Goal: Task Accomplishment & Management: Manage account settings

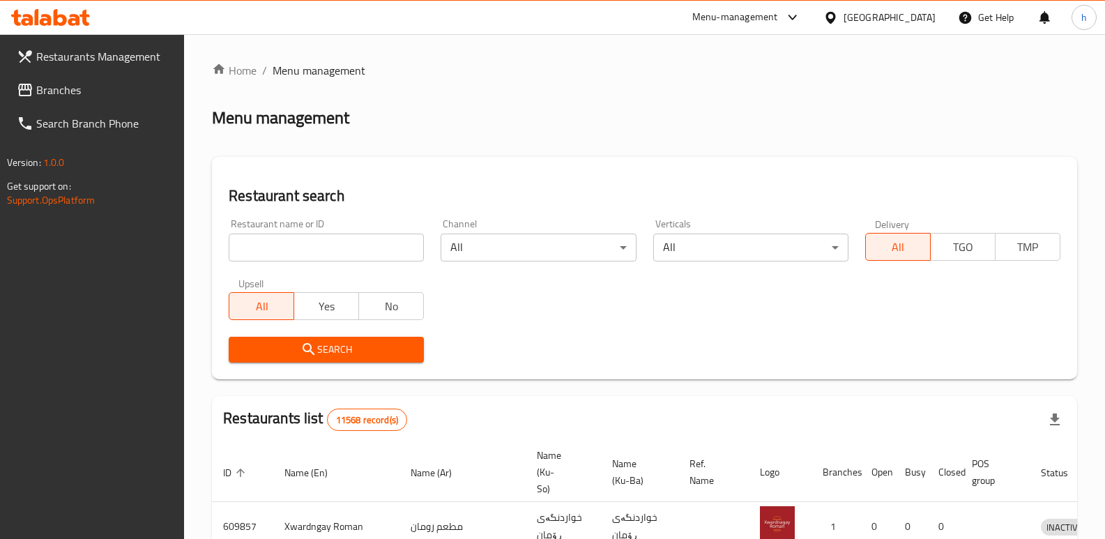
click at [77, 82] on span "Branches" at bounding box center [104, 90] width 137 height 17
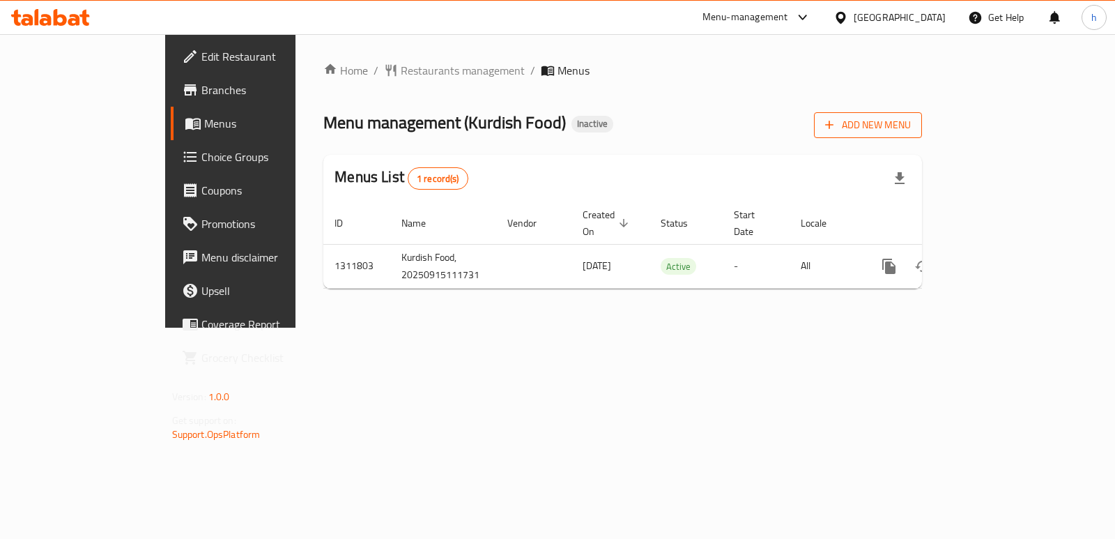
click at [922, 119] on button "Add New Menu" at bounding box center [868, 125] width 108 height 26
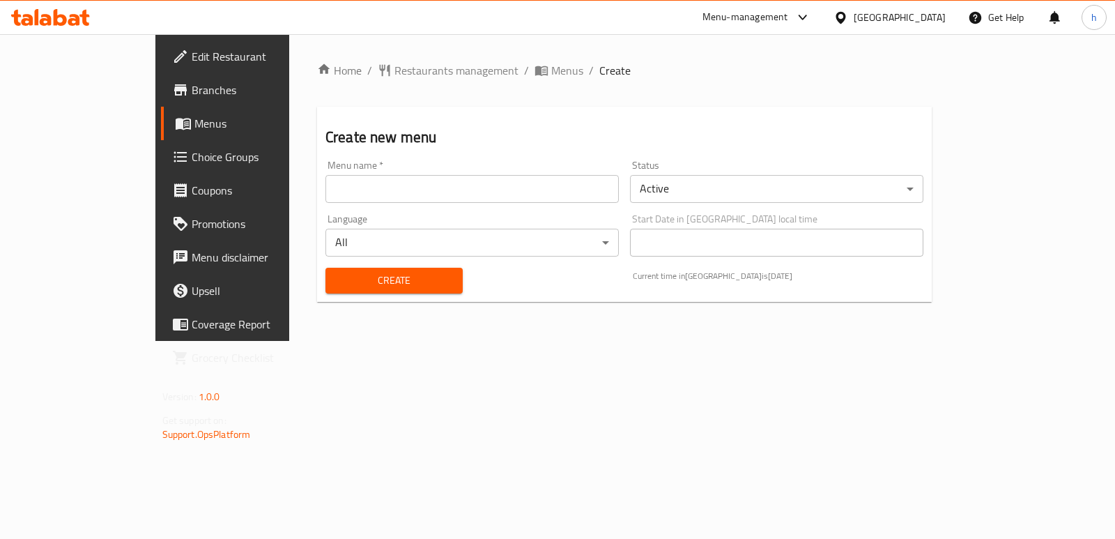
drag, startPoint x: 478, startPoint y: 194, endPoint x: 406, endPoint y: 213, distance: 74.2
click at [478, 194] on input "text" at bounding box center [471, 189] width 293 height 28
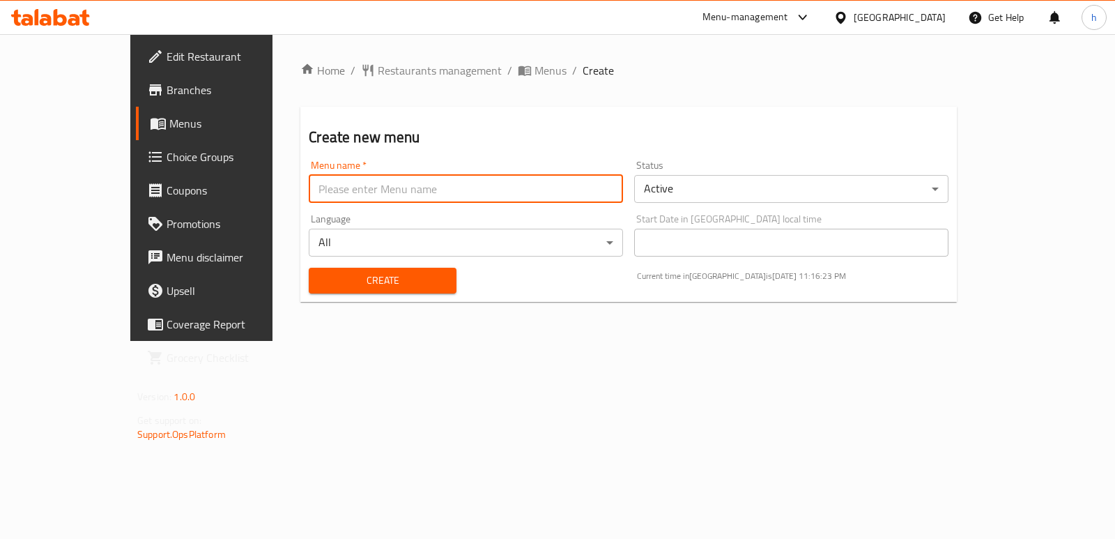
type input "Helin"
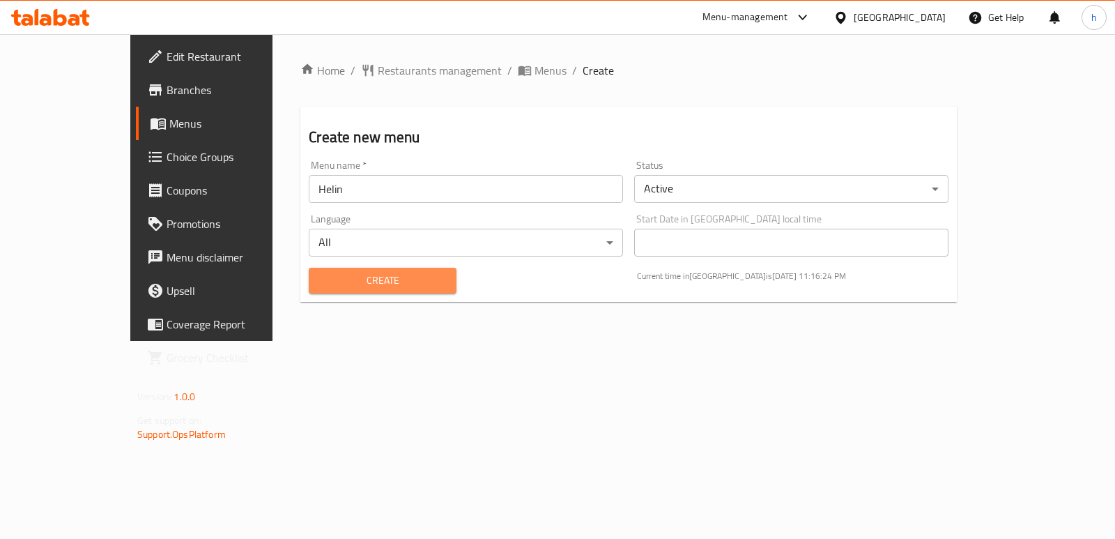
click at [320, 284] on span "Create" at bounding box center [382, 280] width 125 height 17
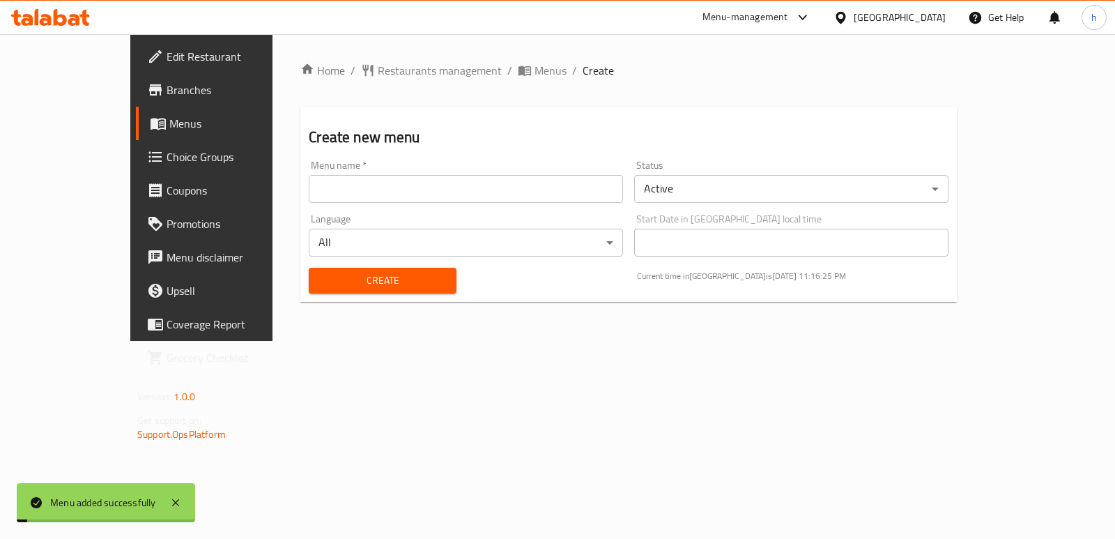
click at [136, 114] on link "Menus" at bounding box center [226, 123] width 181 height 33
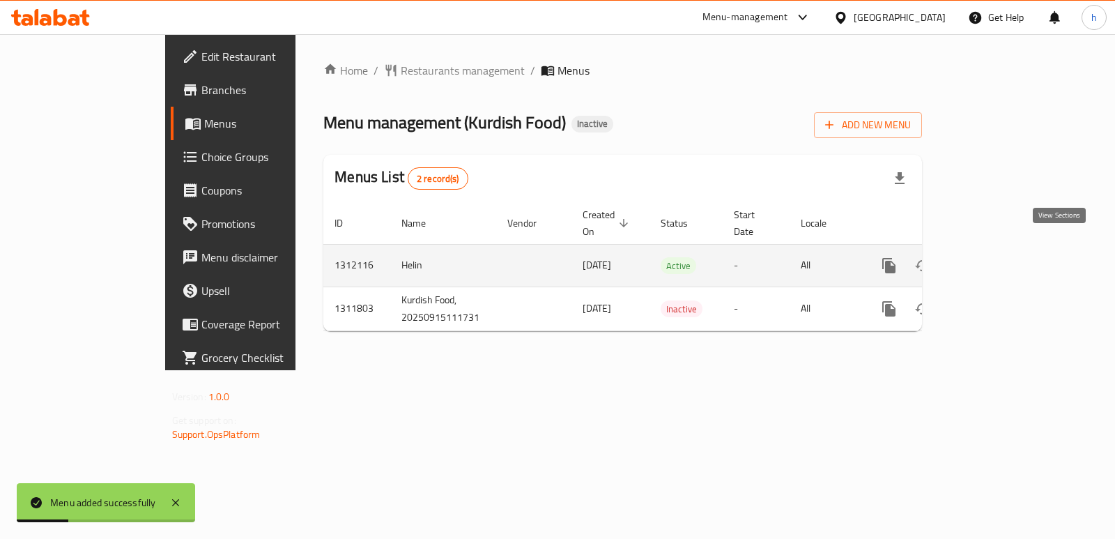
click at [998, 257] on icon "enhanced table" at bounding box center [989, 265] width 17 height 17
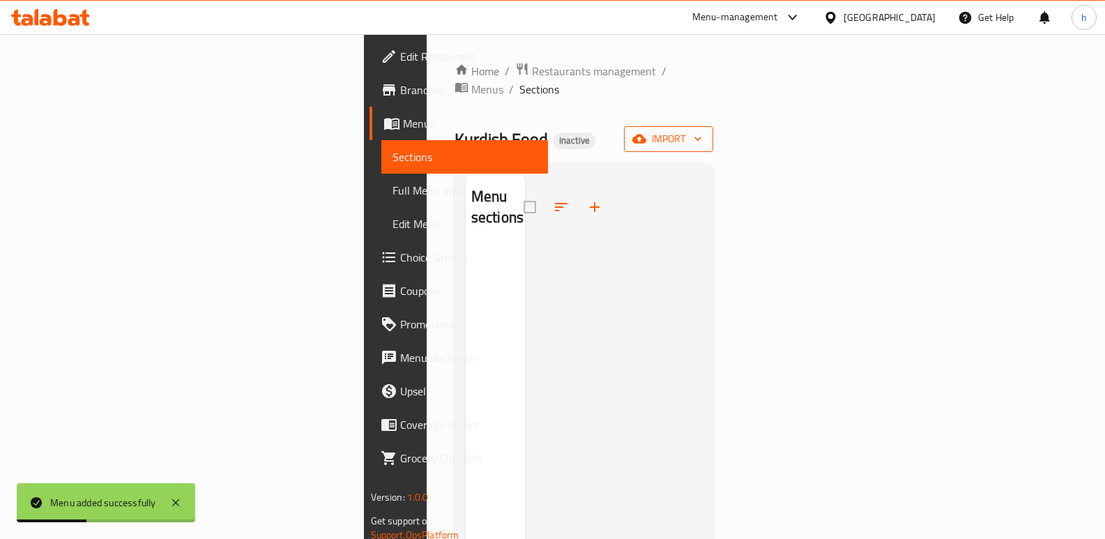
click at [702, 130] on span "import" at bounding box center [668, 138] width 67 height 17
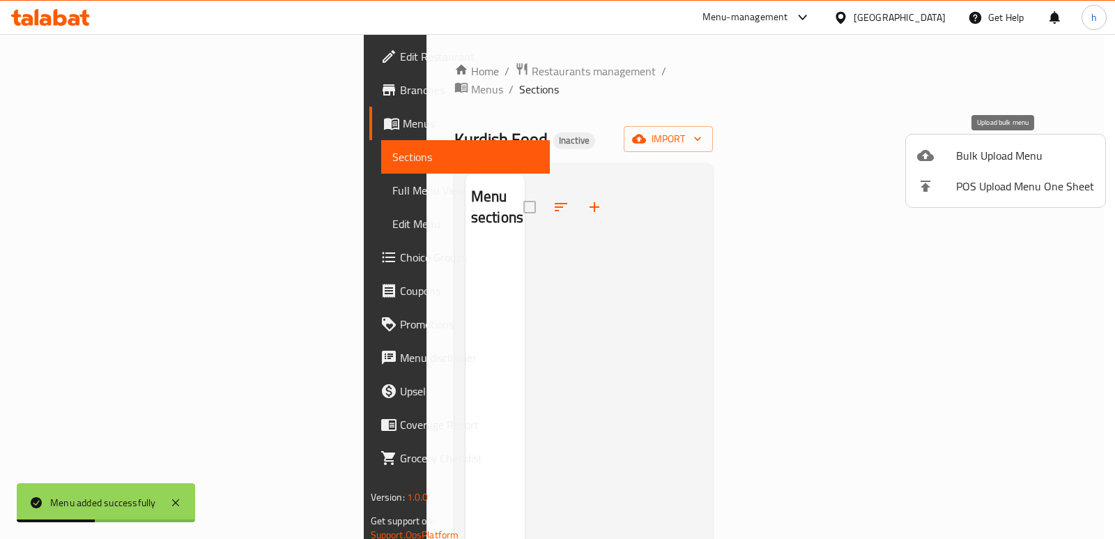
click at [963, 150] on span "Bulk Upload Menu" at bounding box center [1025, 155] width 138 height 17
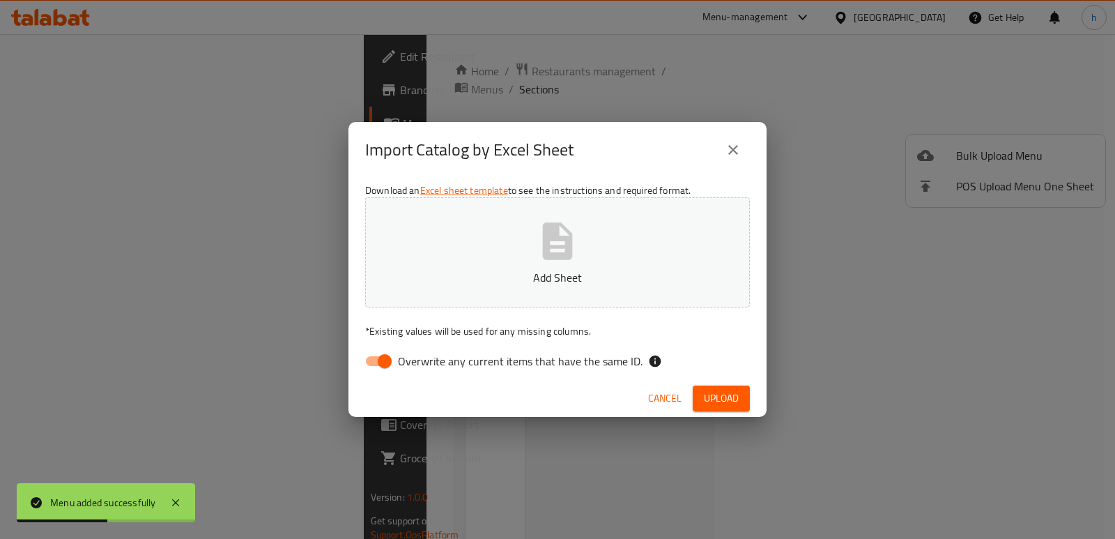
click at [373, 358] on input "Overwrite any current items that have the same ID." at bounding box center [384, 361] width 79 height 26
checkbox input "false"
click at [470, 263] on button "Add Sheet" at bounding box center [557, 252] width 385 height 110
click at [714, 390] on span "Upload" at bounding box center [721, 398] width 35 height 17
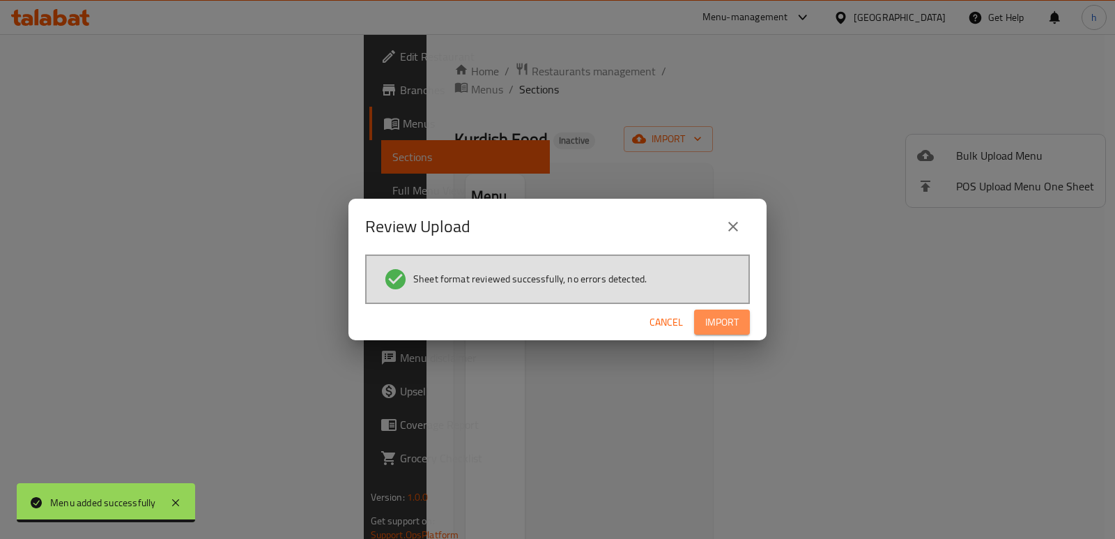
click at [716, 329] on span "Import" at bounding box center [721, 322] width 33 height 17
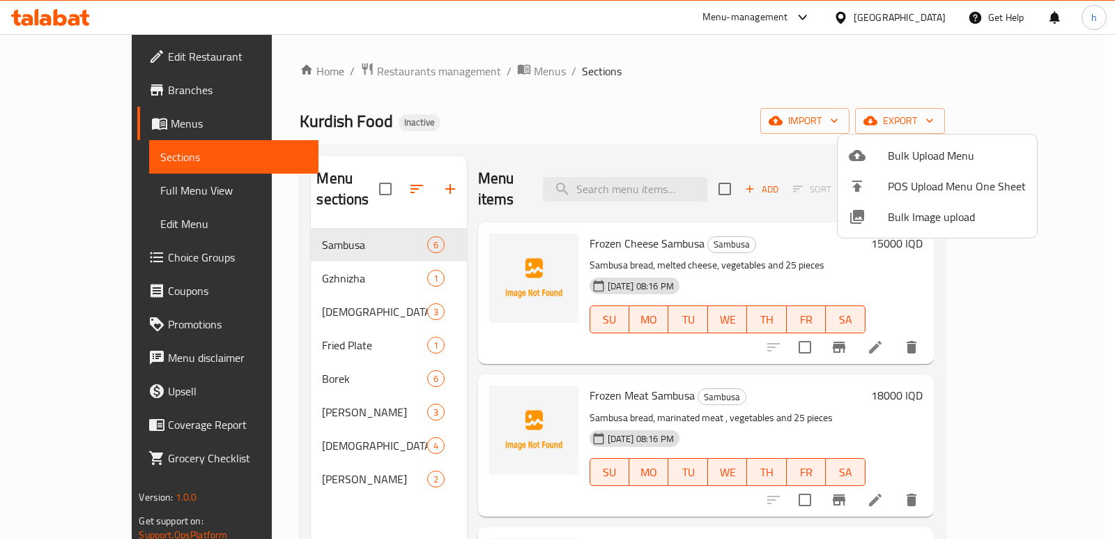
drag, startPoint x: 440, startPoint y: 127, endPoint x: 421, endPoint y: 157, distance: 35.8
click at [440, 127] on div at bounding box center [557, 269] width 1115 height 539
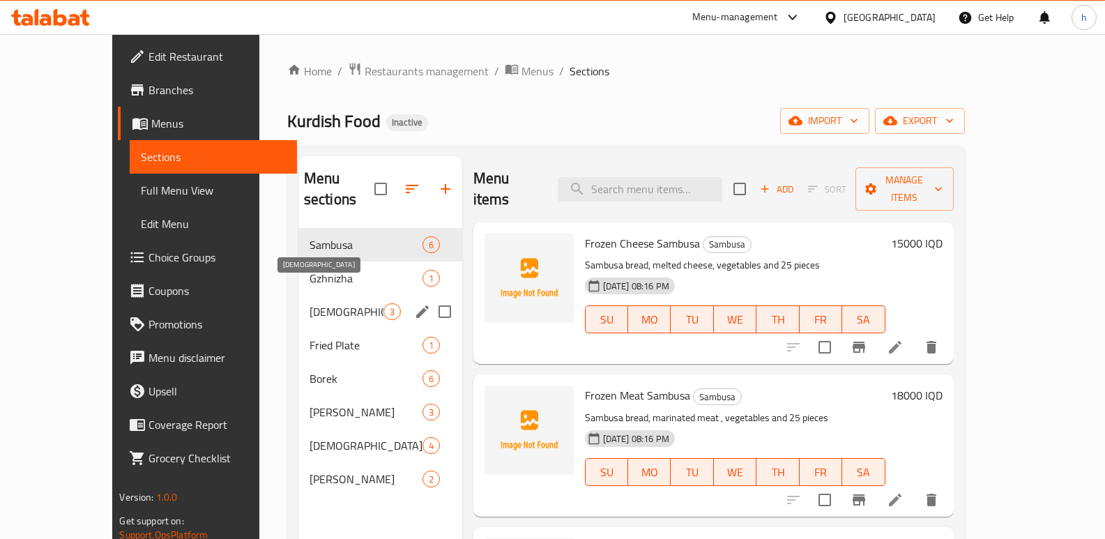
click at [309, 303] on span "Kulicha" at bounding box center [346, 311] width 74 height 17
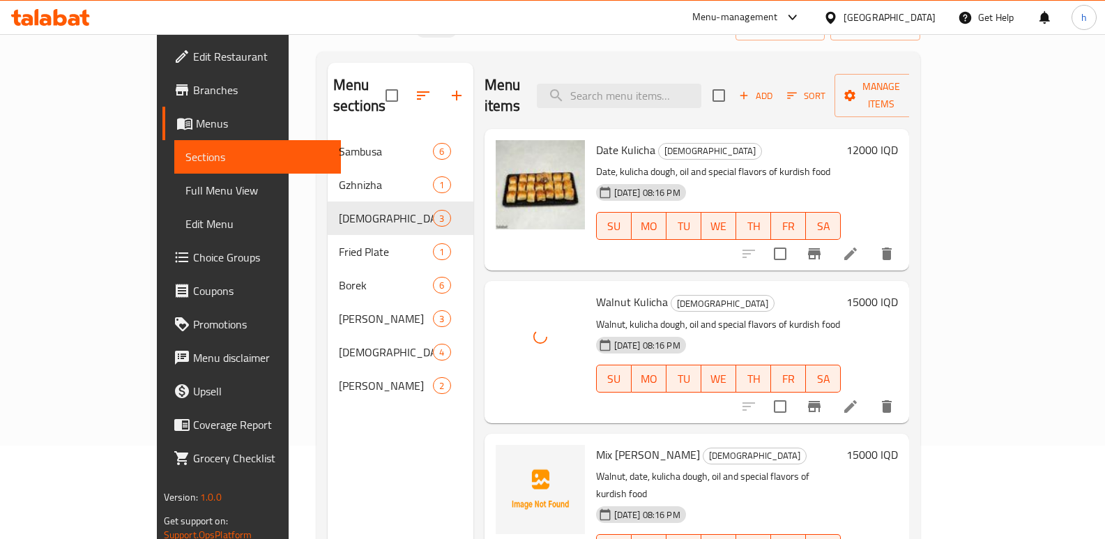
scroll to position [195, 0]
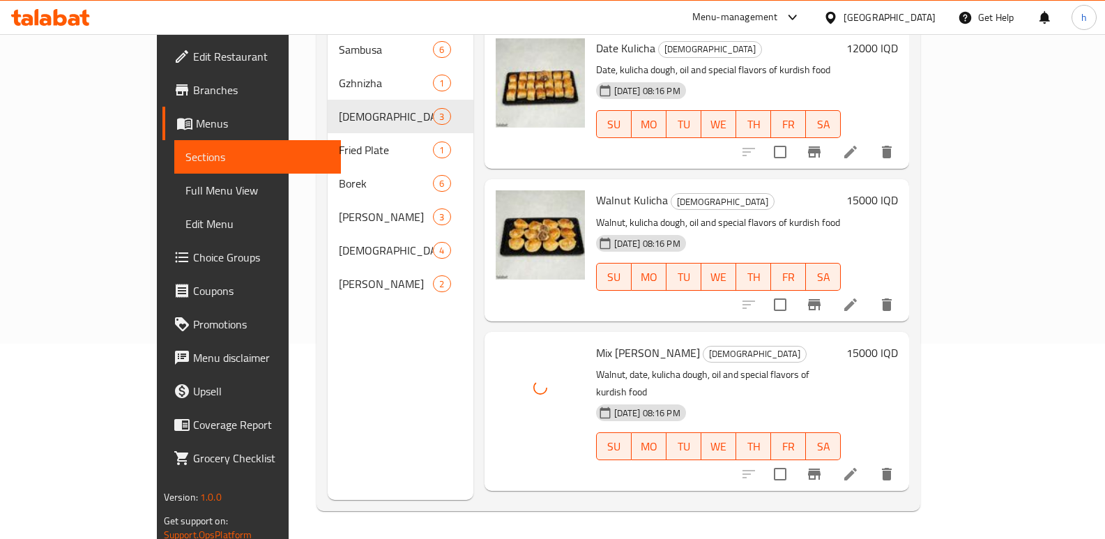
click at [328, 344] on div "Menu sections Sambusa 6 Gzhnizha 1 Kulicha 3 Fried Plate 1 Borek 6 Hamz Kubbeh …" at bounding box center [401, 230] width 146 height 539
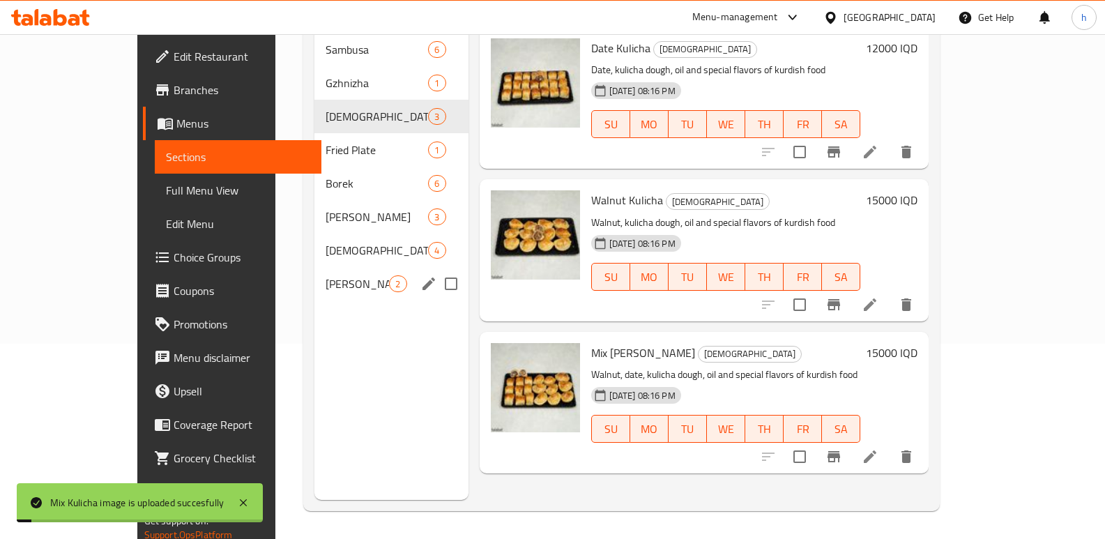
click at [325, 275] on span "Yoghurt Kubbeh" at bounding box center [356, 283] width 63 height 17
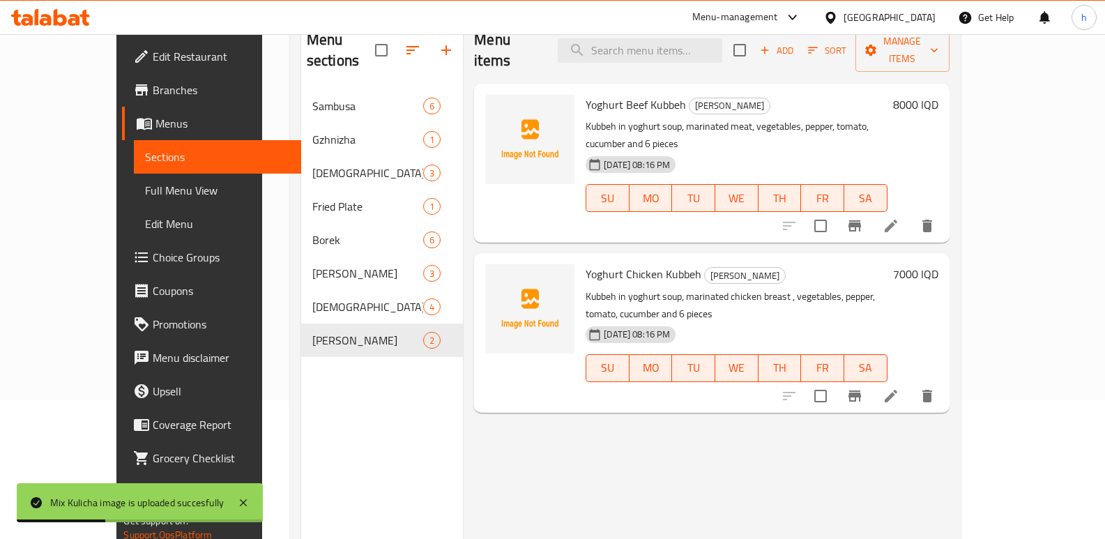
scroll to position [121, 0]
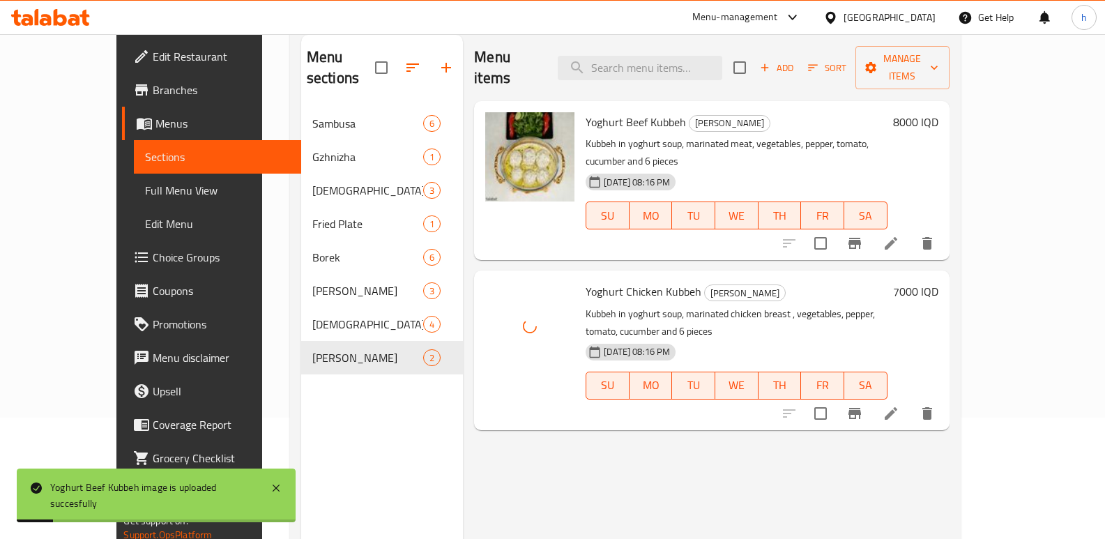
click at [378, 409] on div "Menu sections Sambusa 6 Gzhnizha 1 Kulicha 3 Fried Plate 1 Borek 6 Hamz Kubbeh …" at bounding box center [382, 304] width 162 height 539
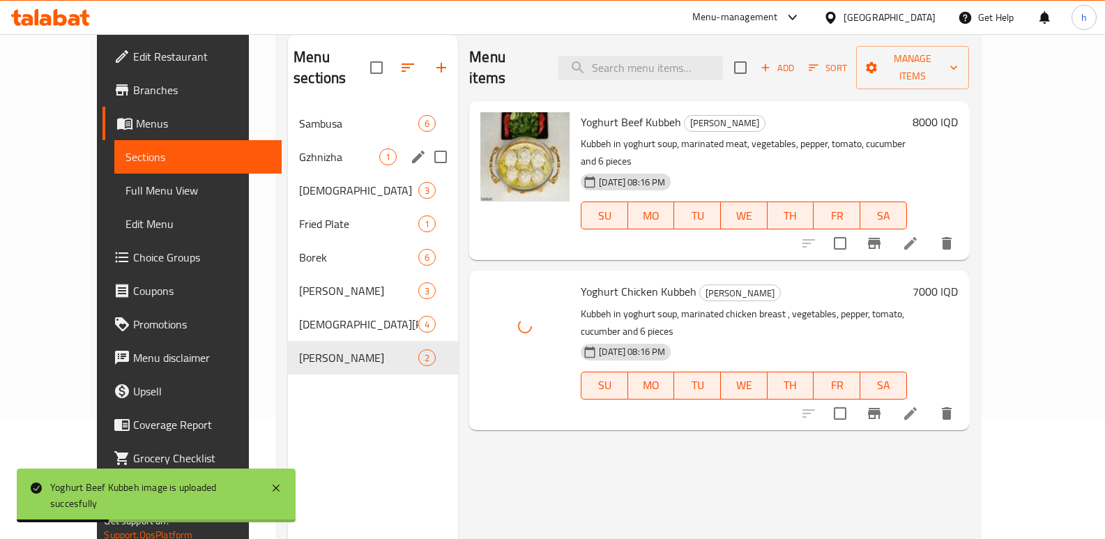
click at [299, 148] on span "Gzhnizha" at bounding box center [339, 156] width 80 height 17
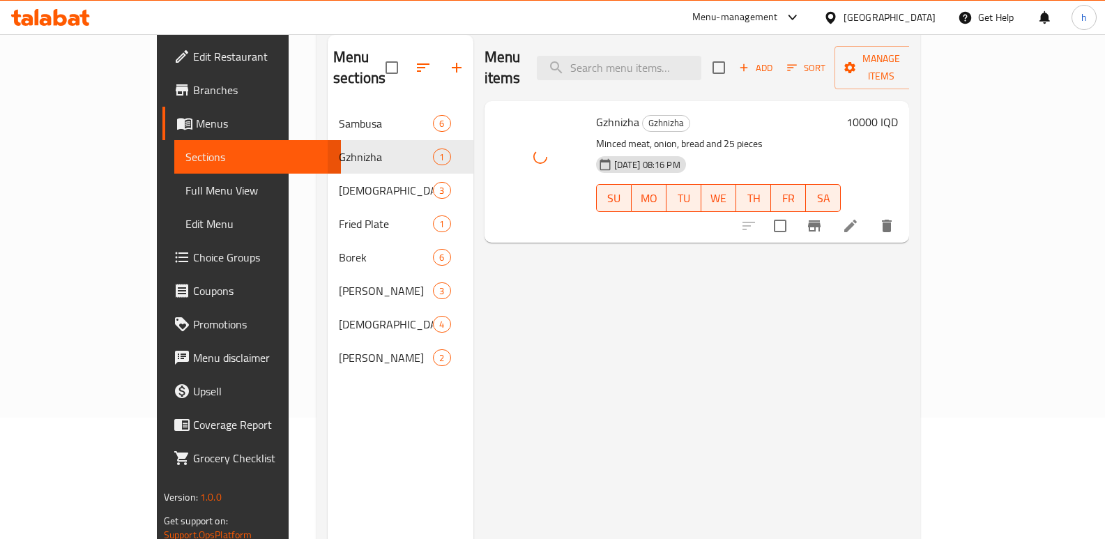
click at [527, 322] on div "Menu items Add Sort Manage items Gzhnizha Gzhnizha Minced meat, onion, bread an…" at bounding box center [691, 304] width 436 height 539
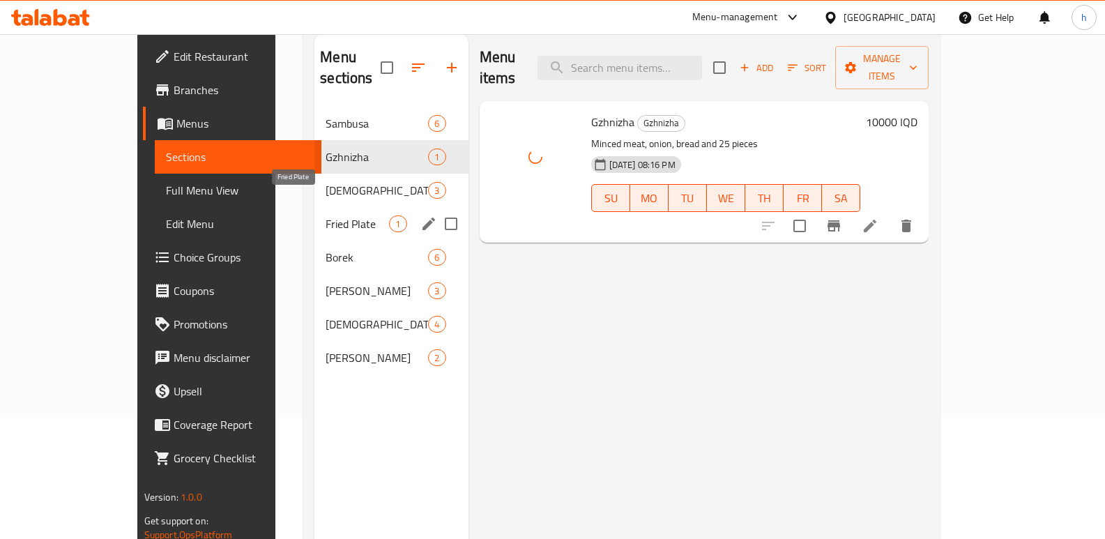
click at [325, 215] on span "Fried Plate" at bounding box center [356, 223] width 63 height 17
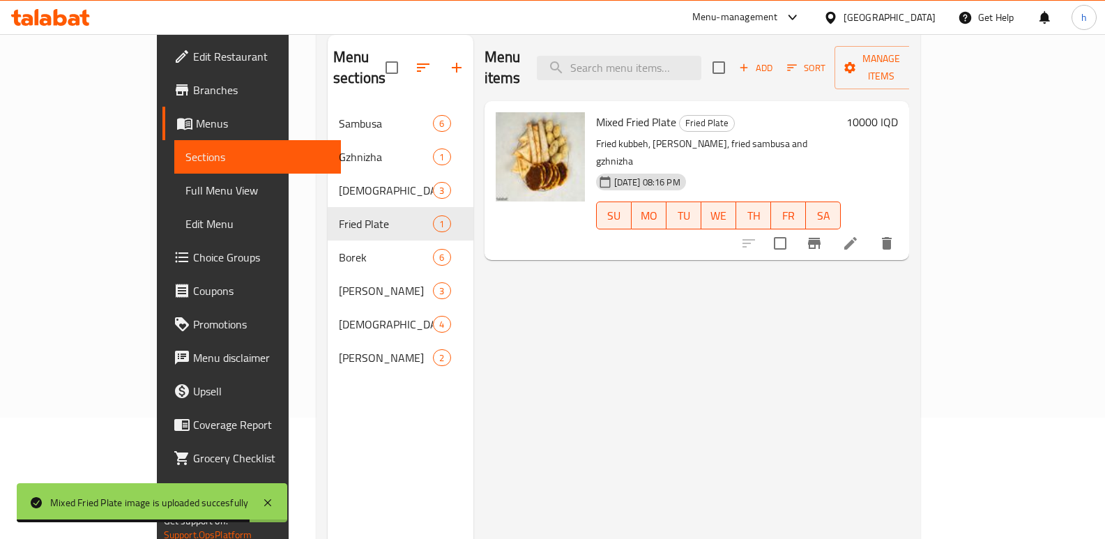
drag, startPoint x: 604, startPoint y: 344, endPoint x: 596, endPoint y: 340, distance: 9.1
click at [604, 344] on div "Menu items Add Sort Manage items Mixed Fried Plate Fried Plate Fried kubbeh, fr…" at bounding box center [691, 304] width 436 height 539
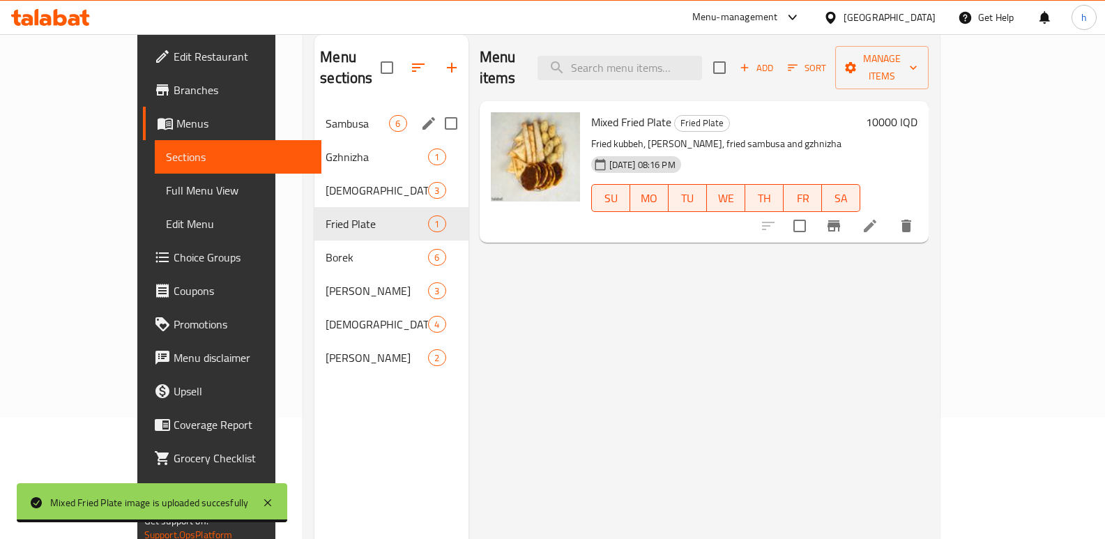
click at [325, 115] on span "Sambusa" at bounding box center [356, 123] width 63 height 17
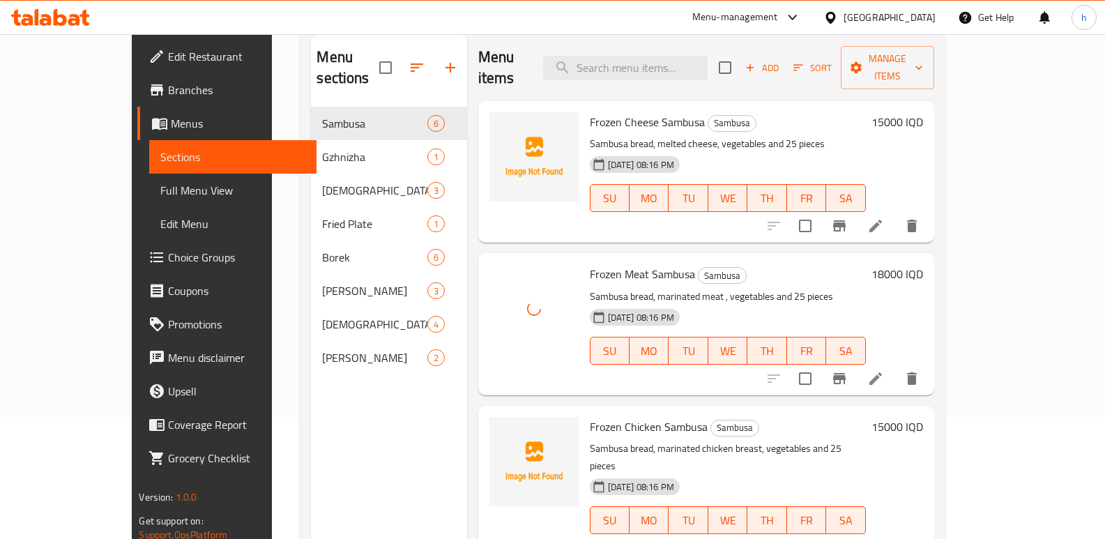
click at [640, 263] on span "Frozen Meat Sambusa" at bounding box center [642, 273] width 105 height 21
copy span "Sambusa"
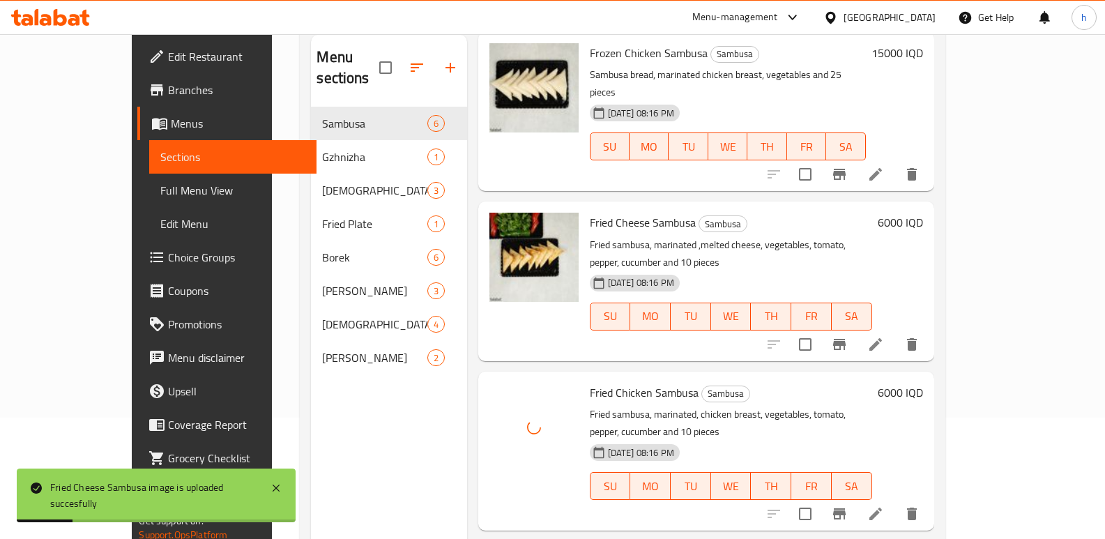
scroll to position [410, 0]
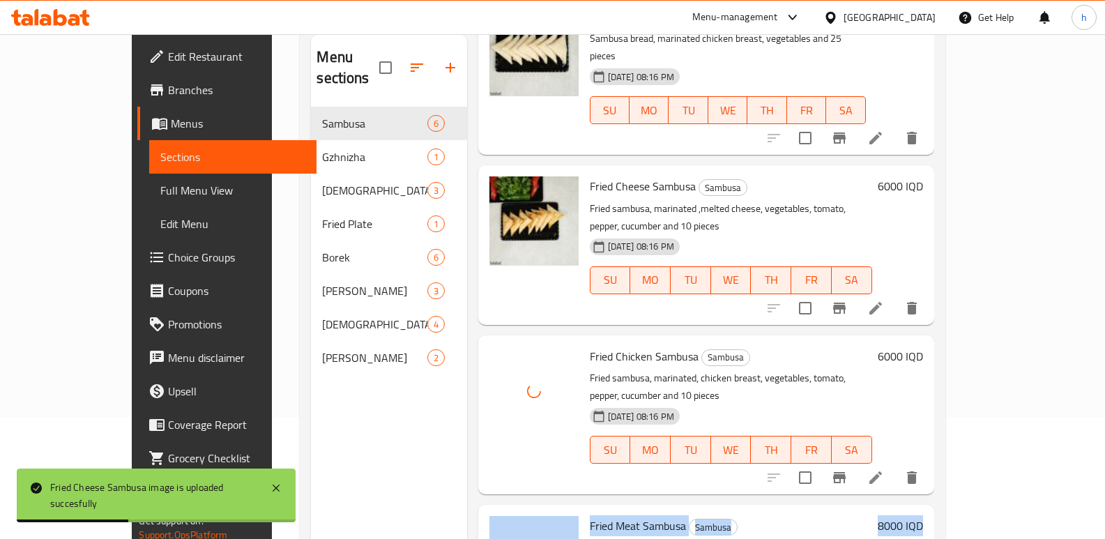
drag, startPoint x: 1104, startPoint y: 401, endPoint x: 1114, endPoint y: 526, distance: 125.2
click at [1105, 417] on html "Fried Cheese Sambusa image is uploaded succesfully ​ Menu-management Iraq Get H…" at bounding box center [552, 148] width 1105 height 539
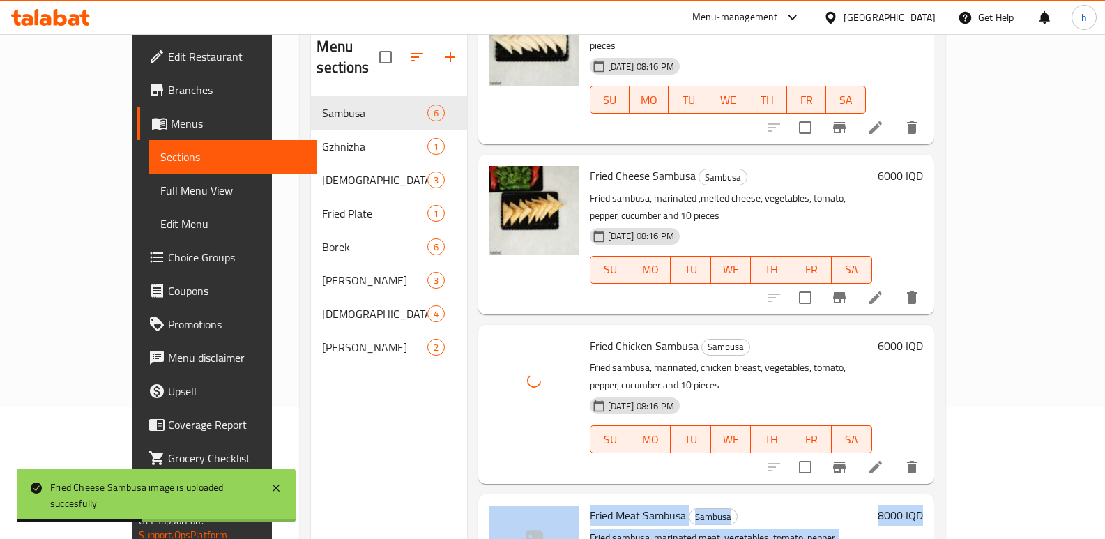
click at [972, 465] on div "Home / Restaurants management / Menus / Sections Kurdish Food Inactive import e…" at bounding box center [622, 252] width 700 height 700
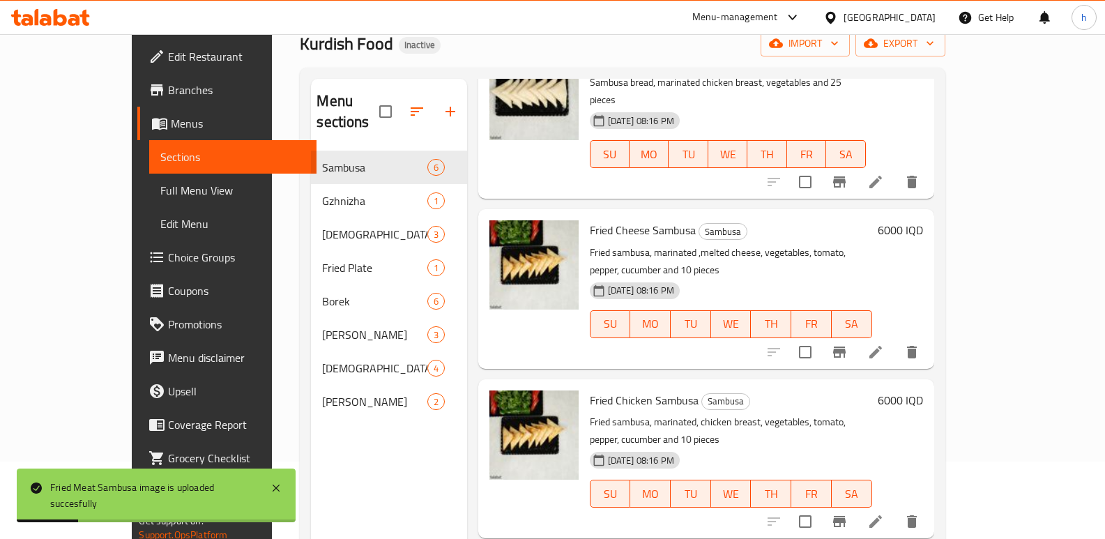
scroll to position [68, 0]
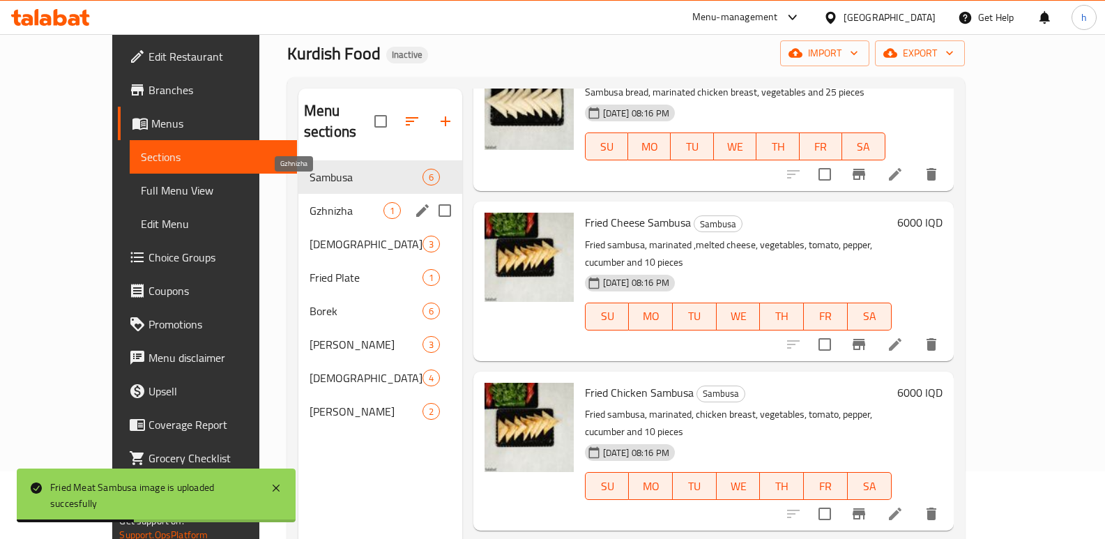
click at [309, 202] on span "Gzhnizha" at bounding box center [346, 210] width 74 height 17
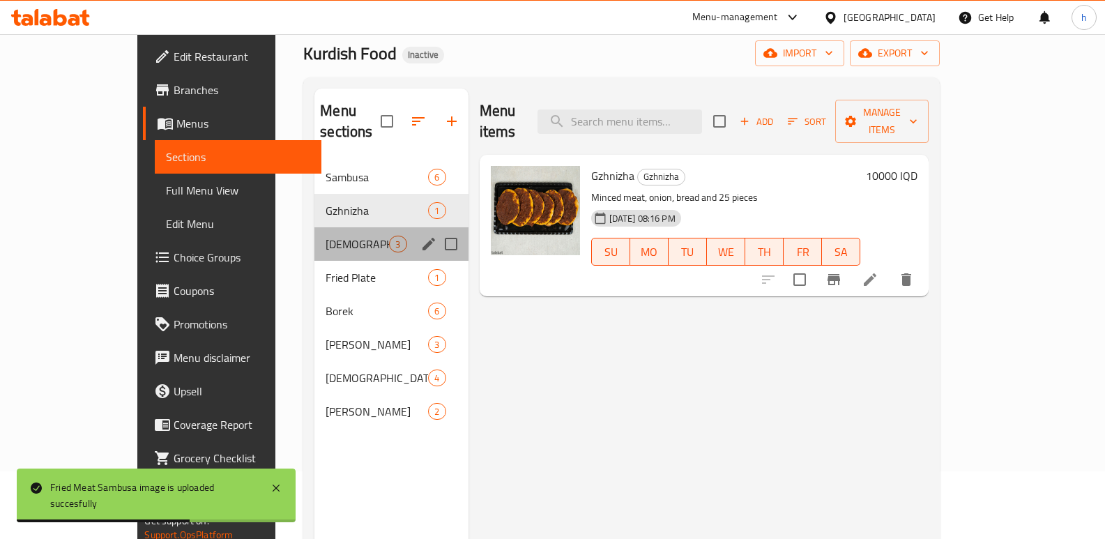
click at [314, 227] on div "Kulicha 3" at bounding box center [390, 243] width 153 height 33
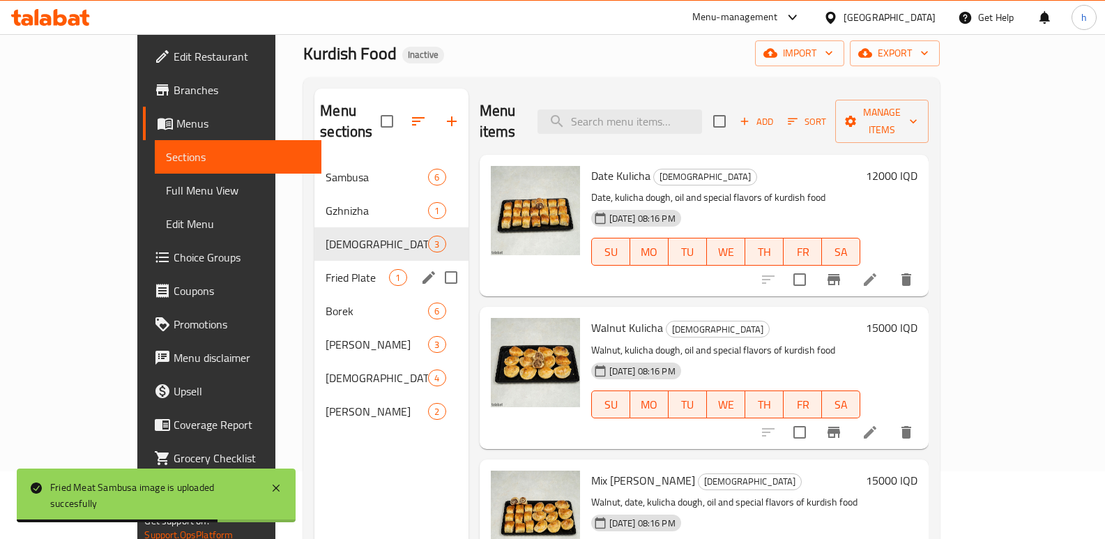
click at [314, 261] on div "Fried Plate 1" at bounding box center [390, 277] width 153 height 33
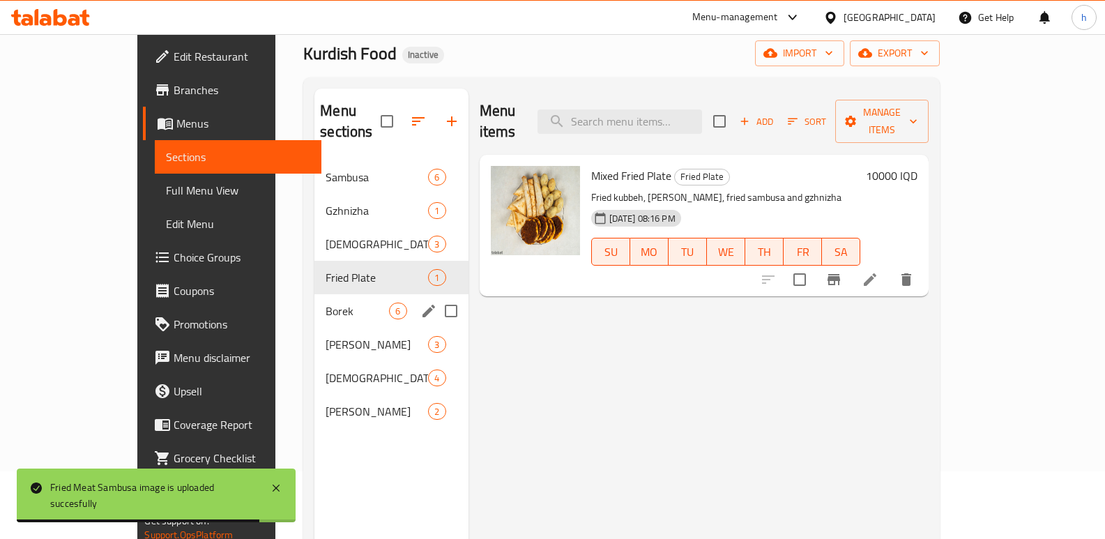
click at [314, 294] on div "Borek 6" at bounding box center [390, 310] width 153 height 33
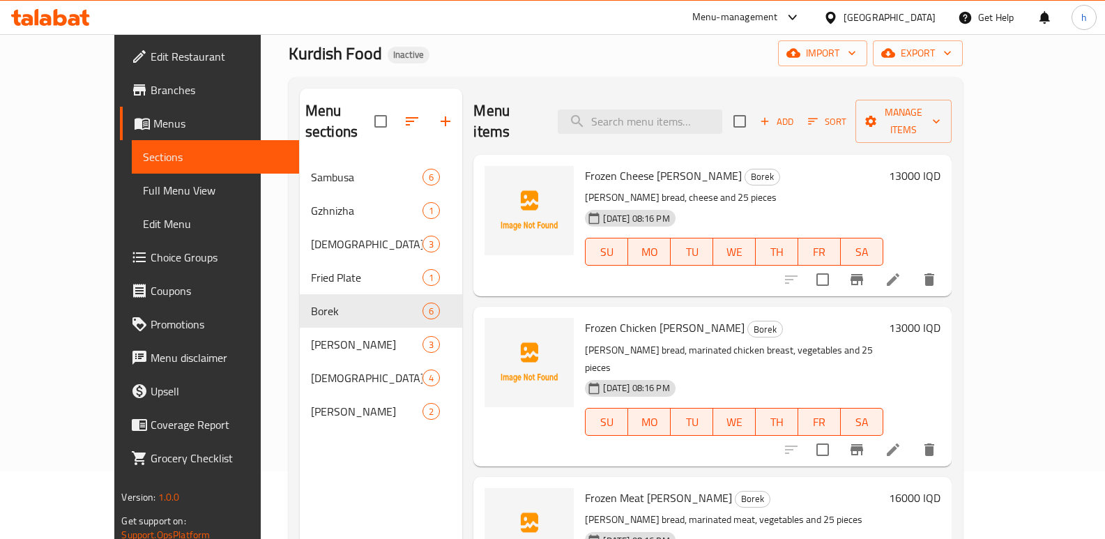
click at [633, 165] on span "Frozen Cheese Borek" at bounding box center [663, 175] width 157 height 21
copy span "Borek"
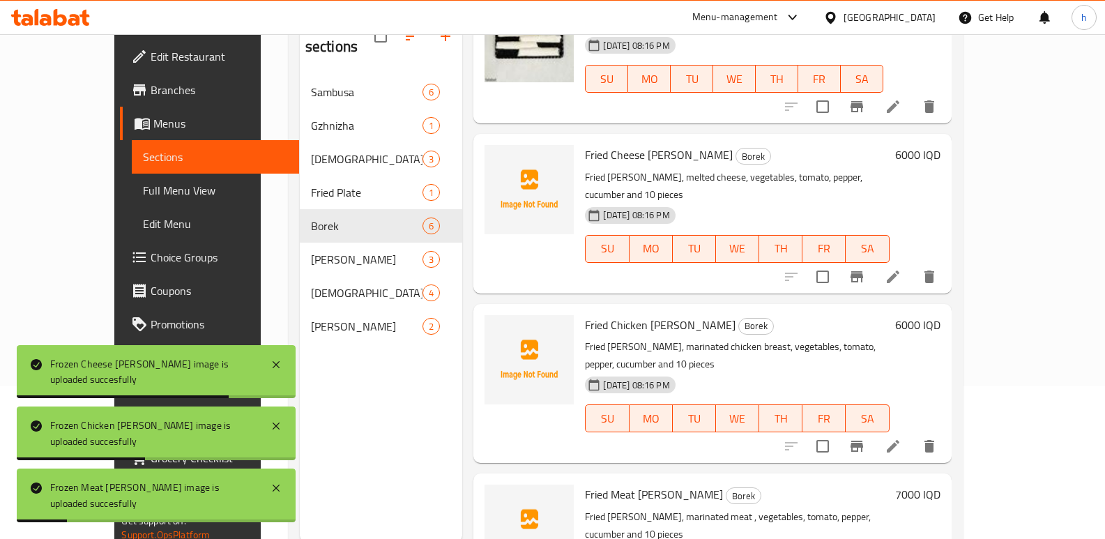
scroll to position [195, 0]
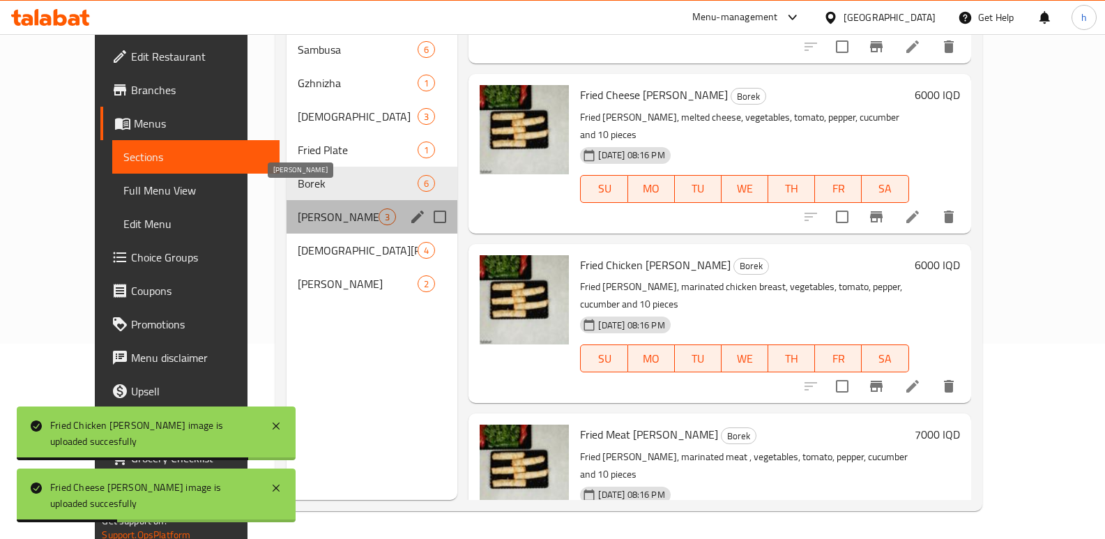
click at [298, 208] on span "Hamz Kubbeh" at bounding box center [338, 216] width 81 height 17
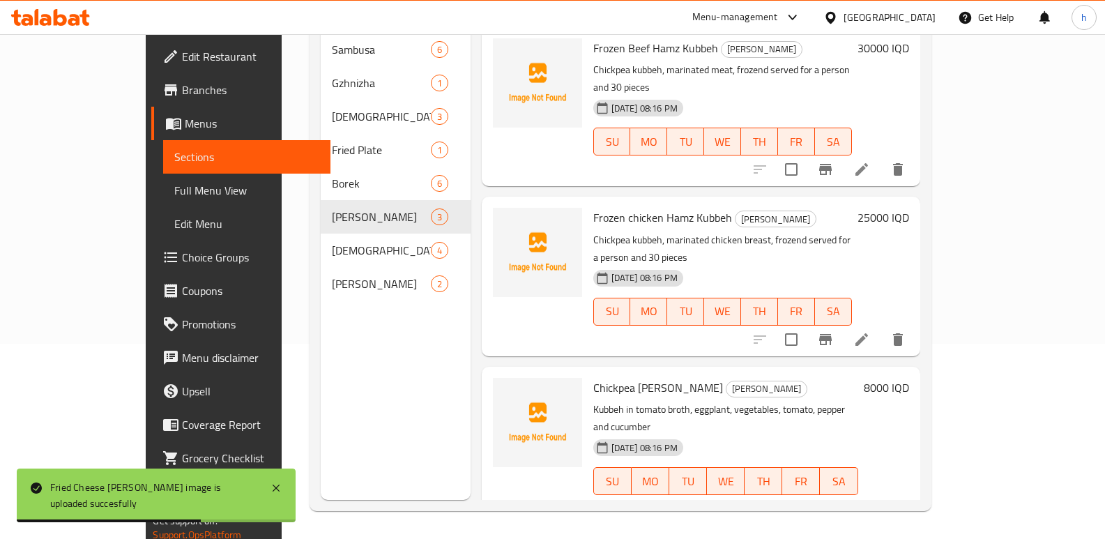
click at [648, 207] on span "Frozen chicken Hamz Kubbeh" at bounding box center [662, 217] width 139 height 21
copy span "Hamz"
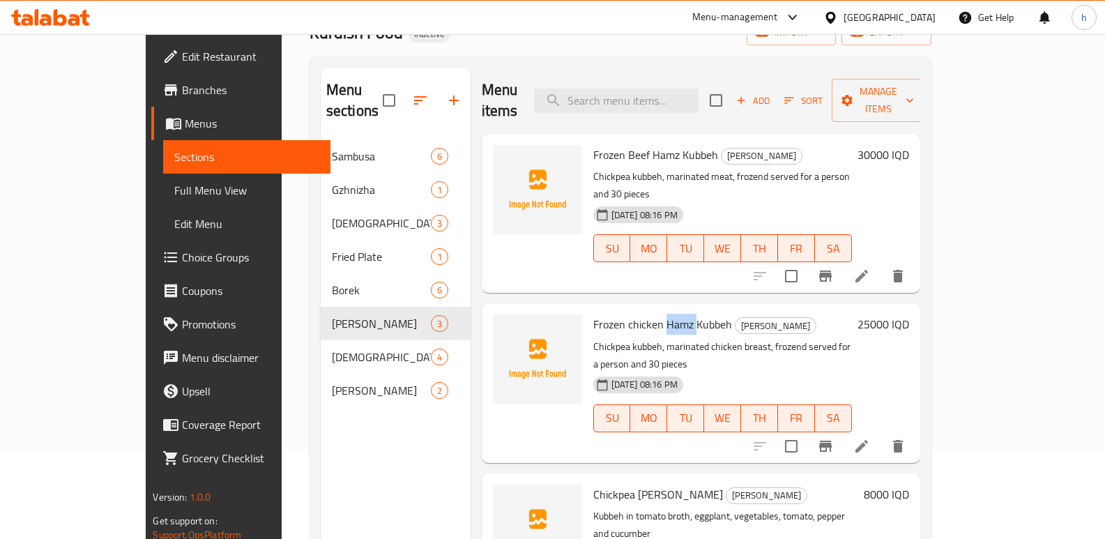
scroll to position [123, 0]
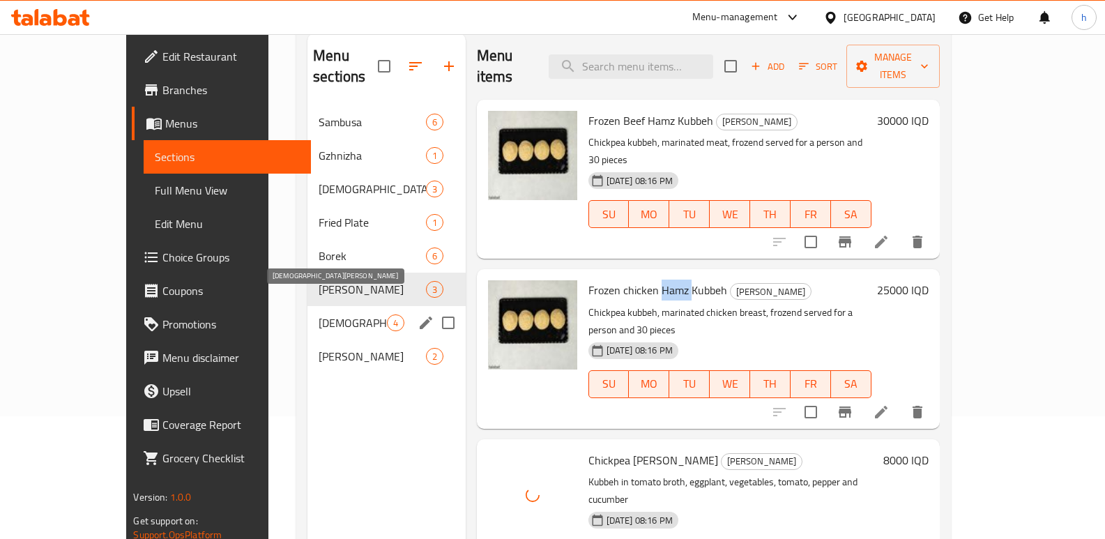
click at [319, 314] on span "Halabi Kubbeh" at bounding box center [353, 322] width 68 height 17
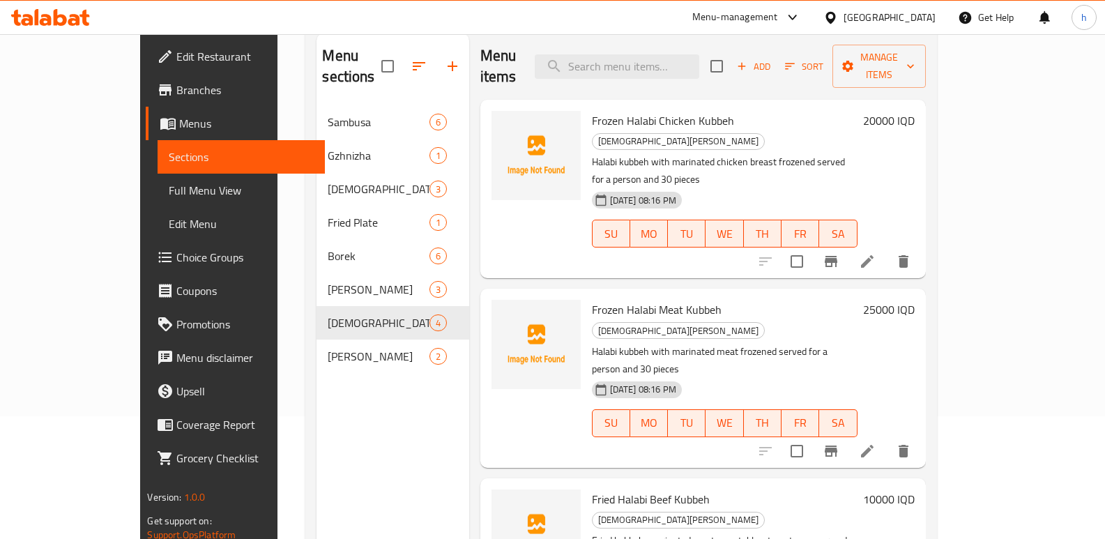
click at [609, 299] on span "Frozen Halabi Meat Kubbeh" at bounding box center [657, 309] width 130 height 21
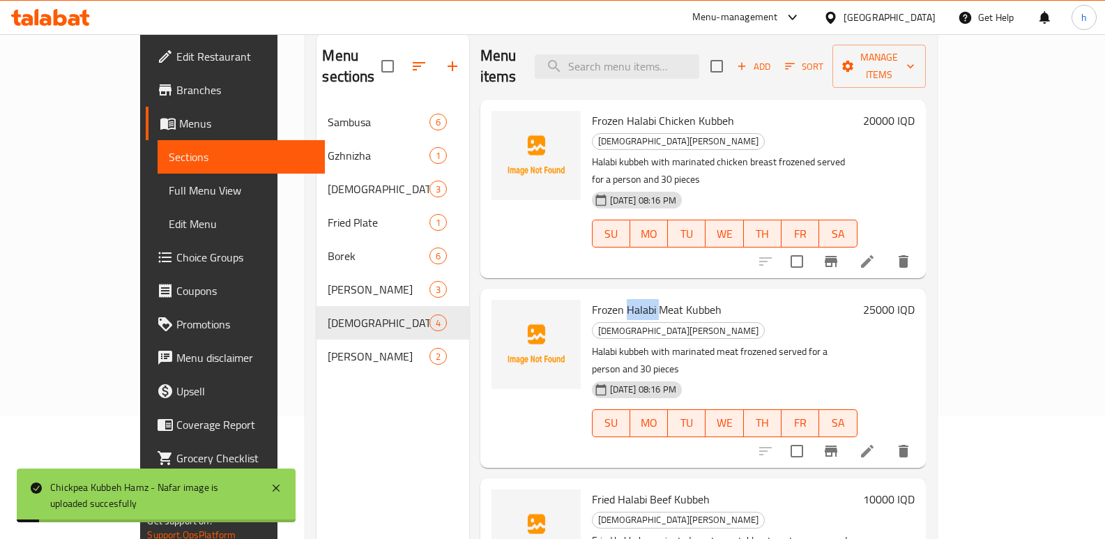
copy span "Halabi"
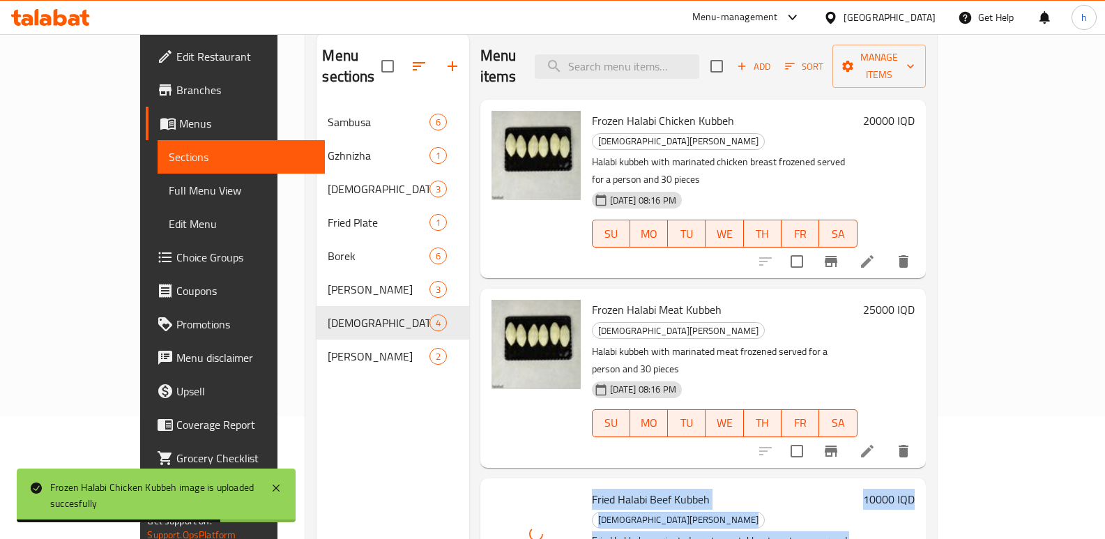
drag, startPoint x: 1063, startPoint y: 387, endPoint x: 1068, endPoint y: 449, distance: 61.5
click at [936, 449] on div "Menu sections Sambusa 6 Gzhnizha 1 Kulicha 3 Fried Plate 1 Borek 6 Hamz Kubbeh …" at bounding box center [620, 302] width 631 height 561
click at [964, 392] on div "Home / Restaurants management / Menus / Sections Kurdish Food Inactive import e…" at bounding box center [620, 261] width 686 height 700
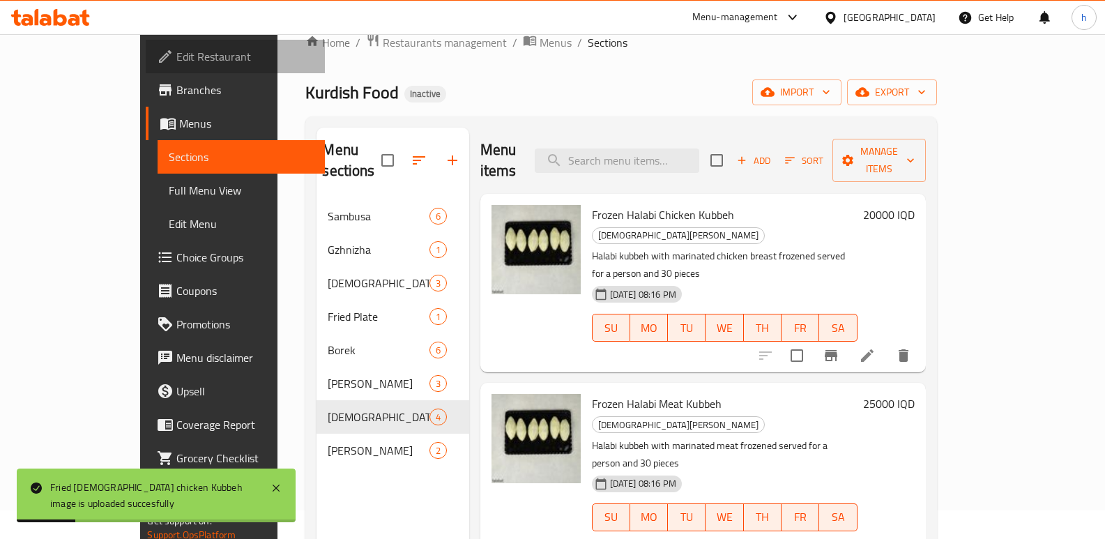
click at [176, 52] on span "Edit Restaurant" at bounding box center [244, 56] width 137 height 17
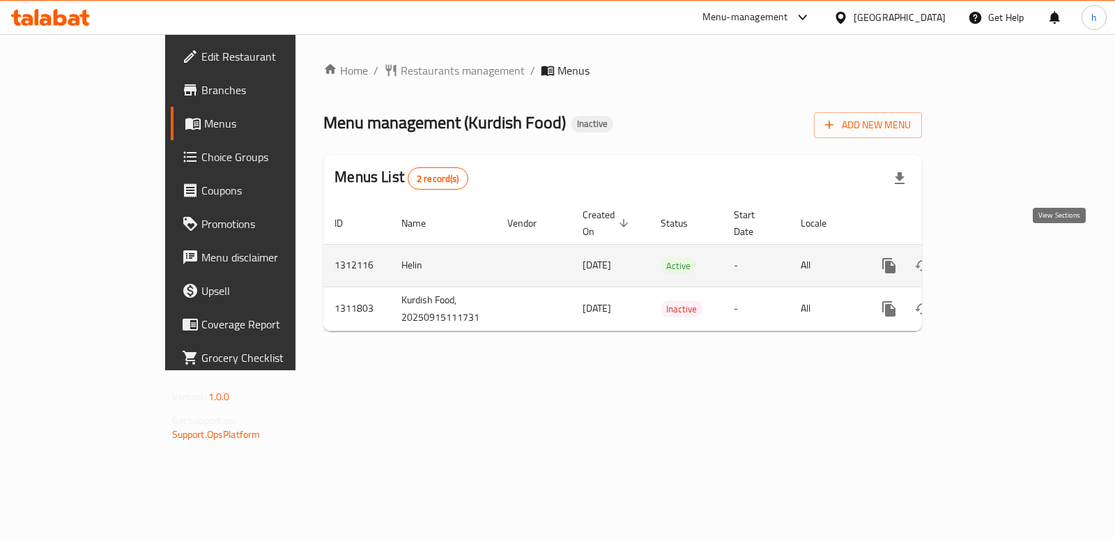
click at [998, 257] on icon "enhanced table" at bounding box center [989, 265] width 17 height 17
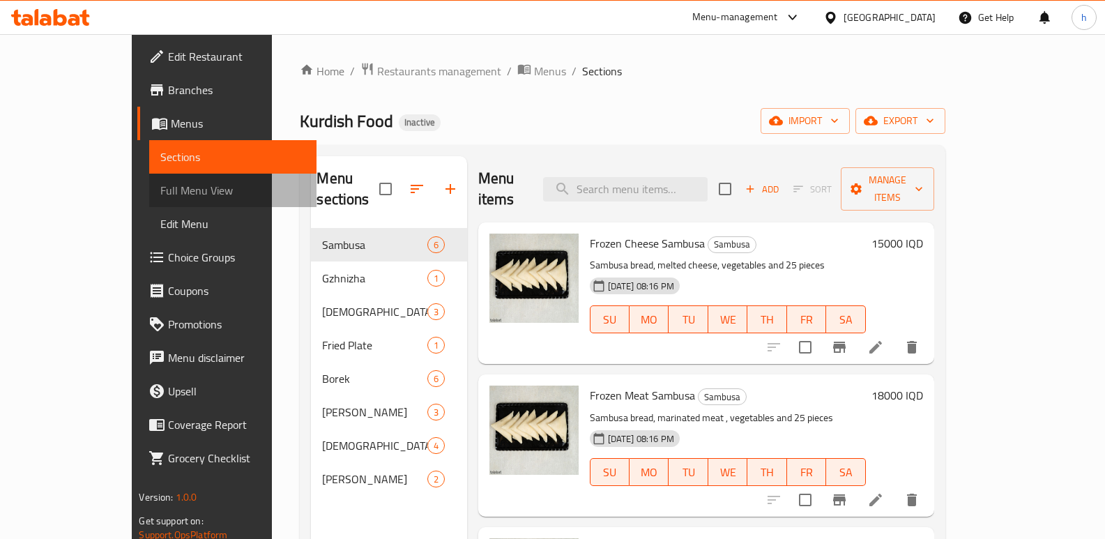
click at [160, 194] on span "Full Menu View" at bounding box center [232, 190] width 145 height 17
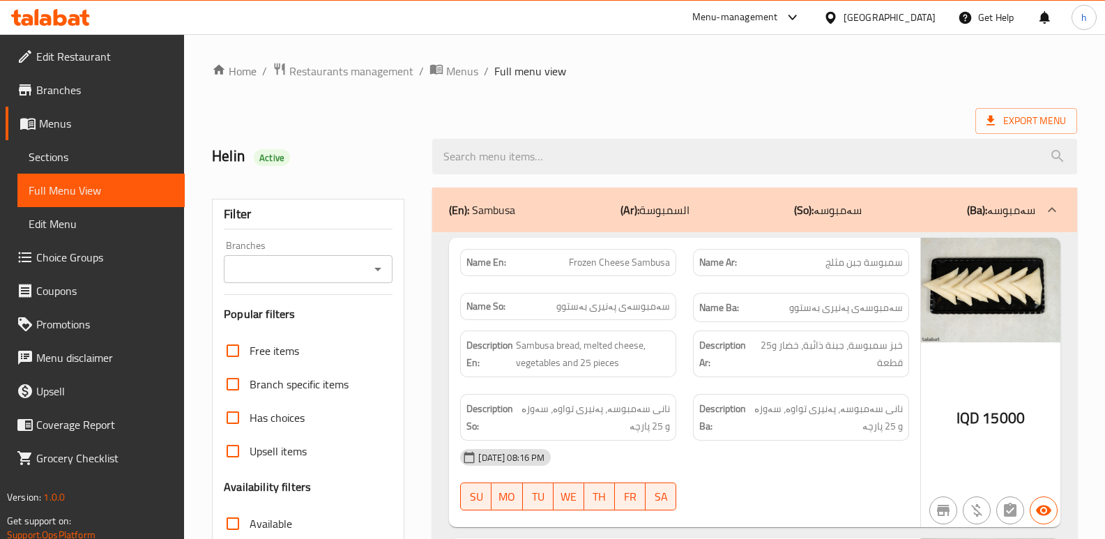
click at [312, 266] on input "Branches" at bounding box center [296, 269] width 137 height 20
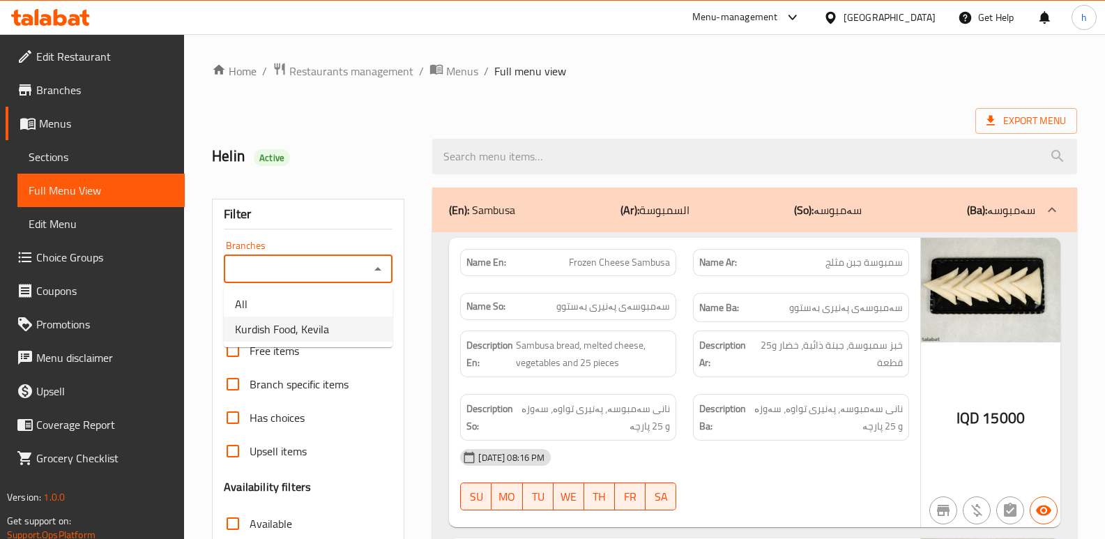
click at [312, 321] on span "Kurdish Food, Kevila" at bounding box center [282, 329] width 94 height 17
type input "Kurdish Food, Kevila"
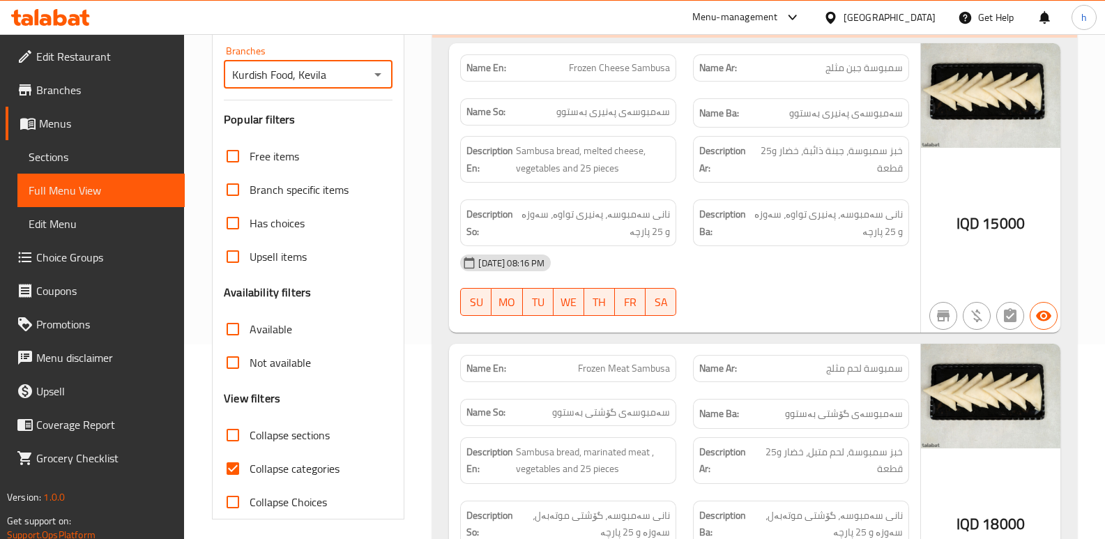
scroll to position [195, 0]
click at [229, 459] on input "Collapse categories" at bounding box center [232, 467] width 33 height 33
checkbox input "false"
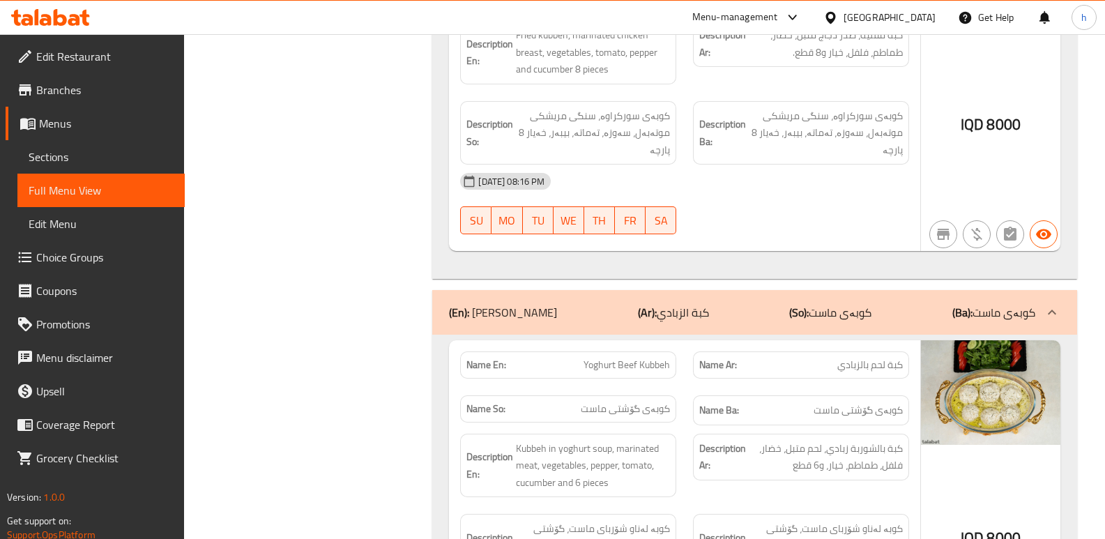
scroll to position [8057, 0]
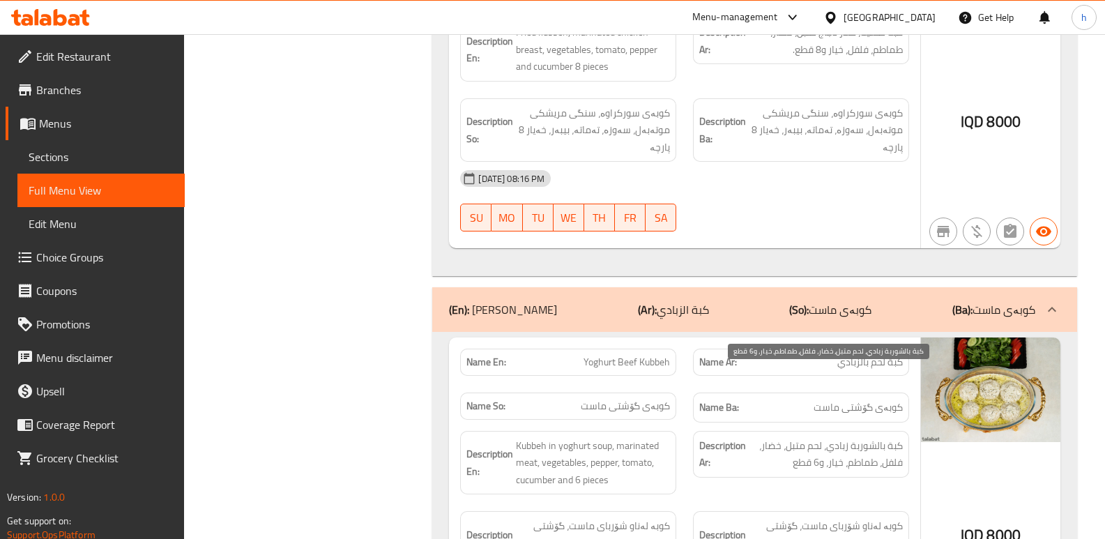
click at [841, 437] on span "كبة بالشوربة زبادي، لحم متبل، خضار، فلفل، طماطم، خيار، و6 قطع" at bounding box center [826, 454] width 154 height 34
copy span "زبادي"
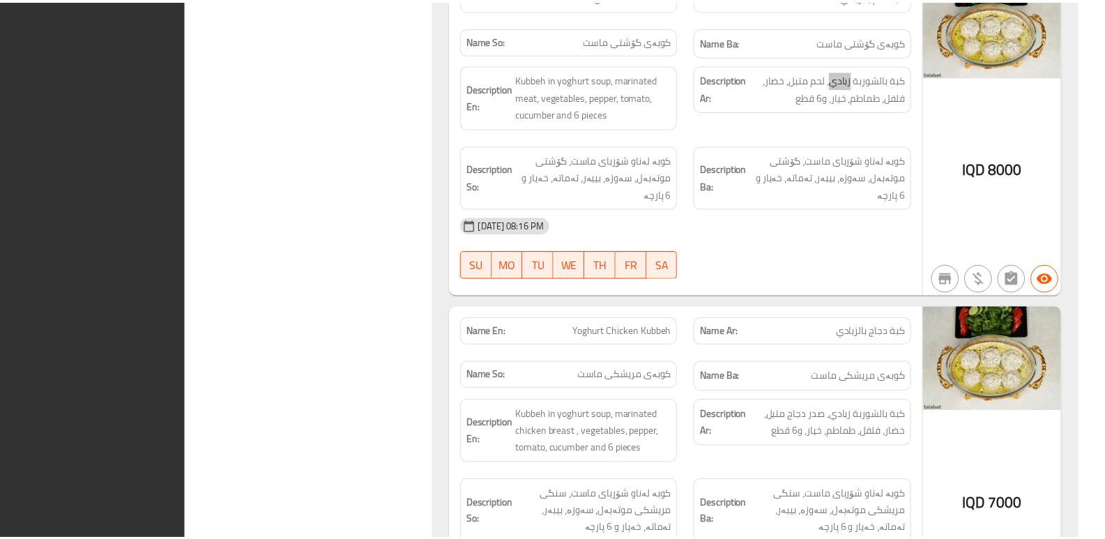
scroll to position [8433, 0]
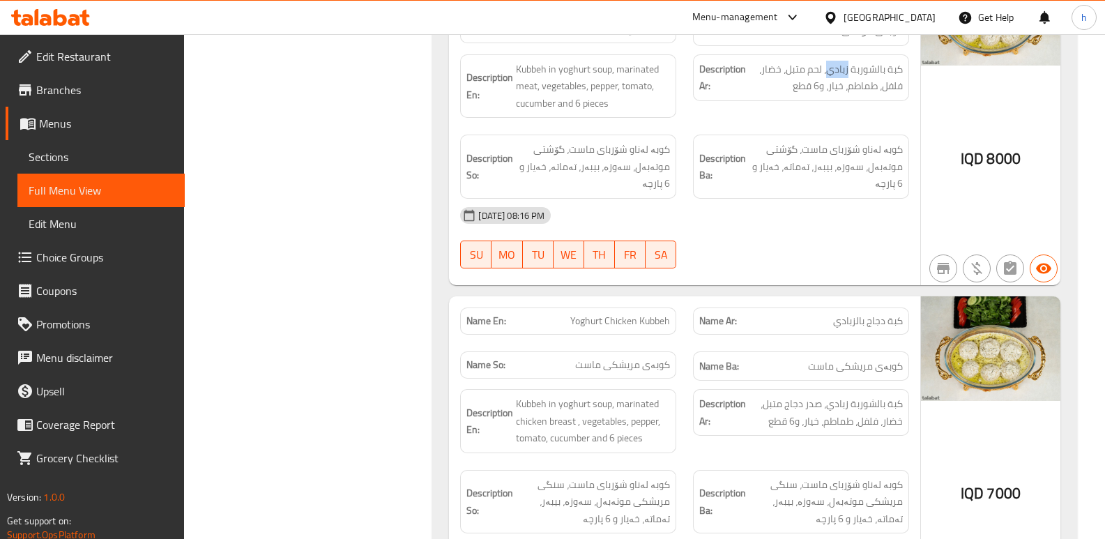
click at [62, 16] on icon at bounding box center [60, 17] width 13 height 17
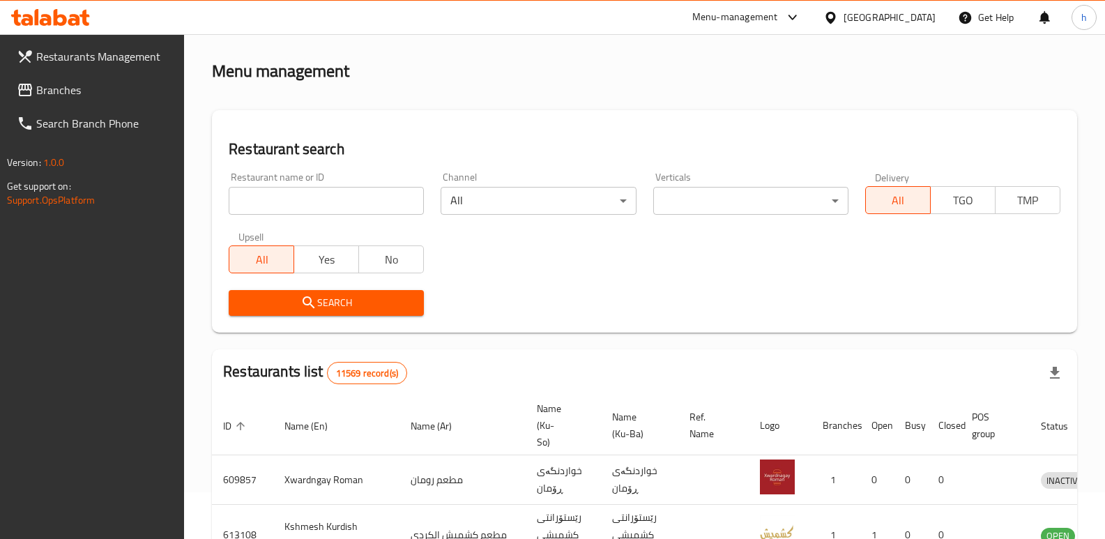
scroll to position [182, 0]
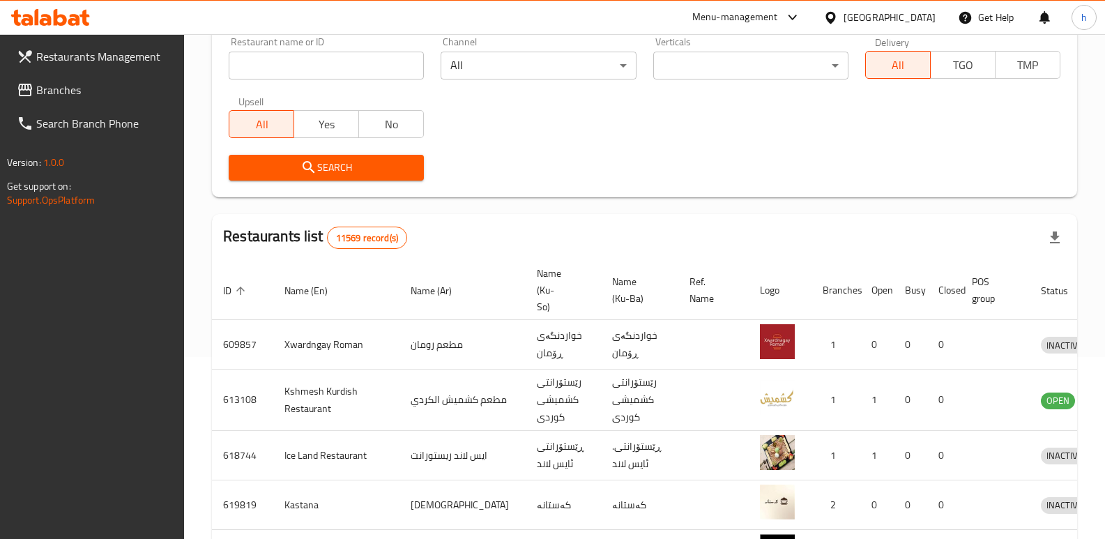
click at [78, 86] on span "Branches" at bounding box center [104, 90] width 137 height 17
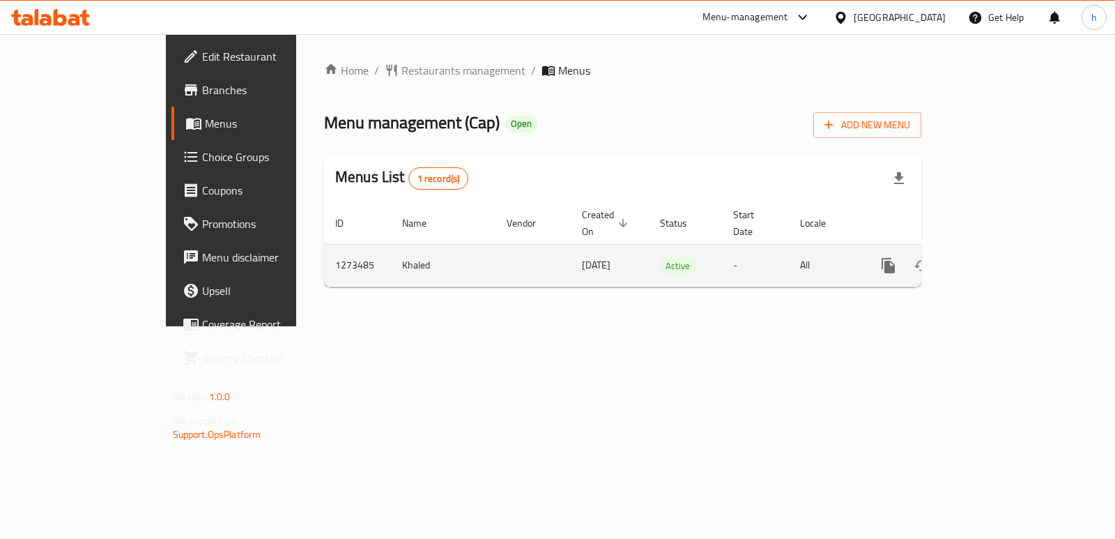
click at [997, 257] on icon "enhanced table" at bounding box center [989, 265] width 17 height 17
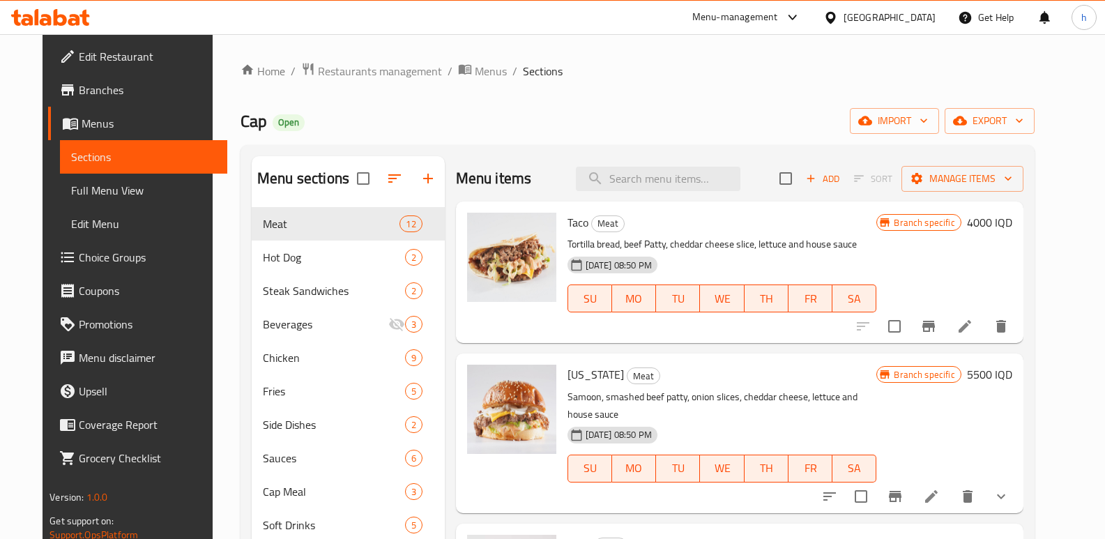
click at [107, 190] on span "Full Menu View" at bounding box center [143, 190] width 145 height 17
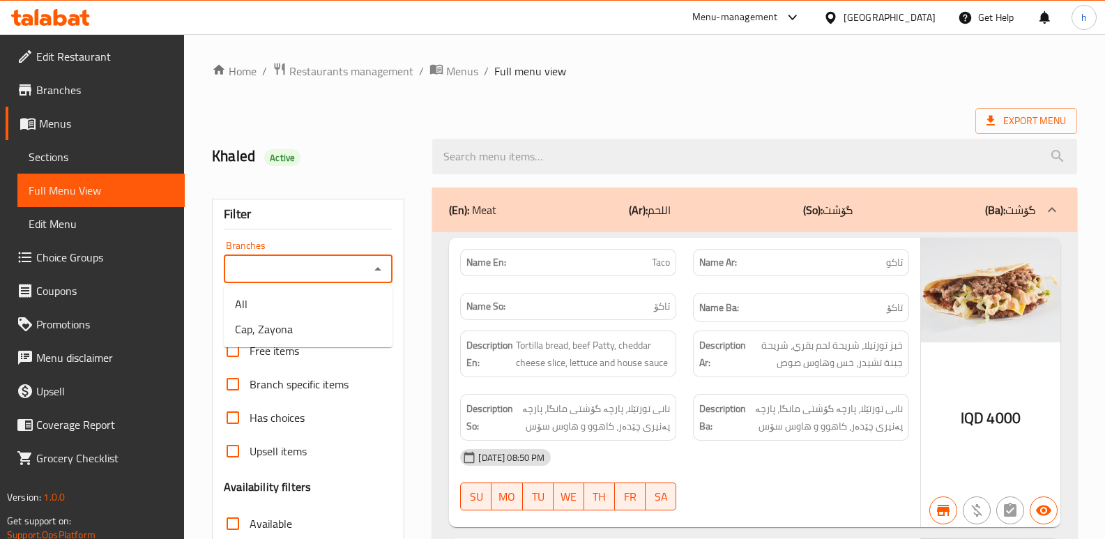
click at [343, 277] on input "Branches" at bounding box center [296, 269] width 137 height 20
click at [322, 332] on li "Cap, Zayona" at bounding box center [308, 328] width 169 height 25
type input "Cap, Zayona"
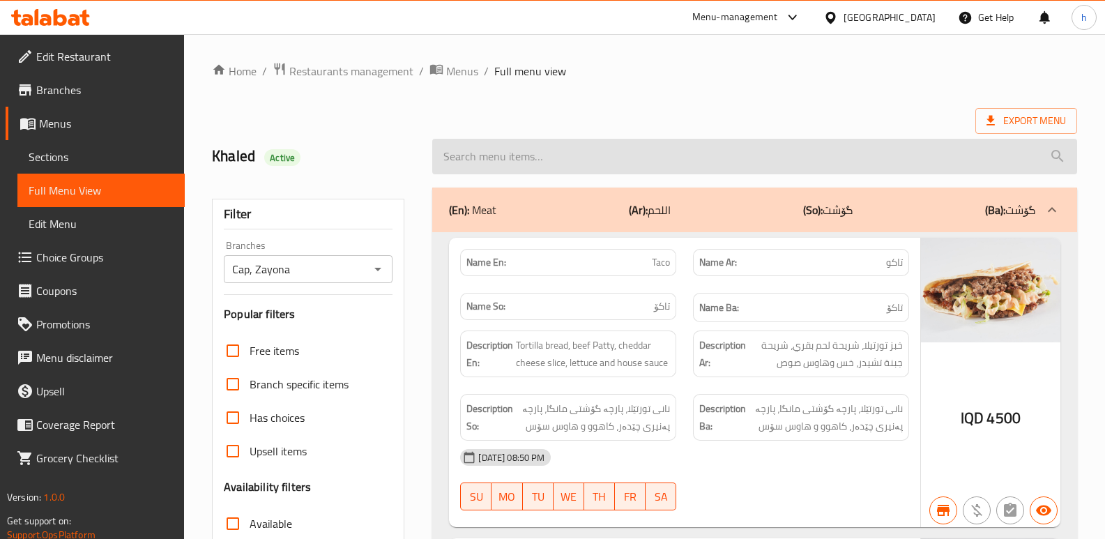
click at [536, 151] on input "search" at bounding box center [754, 157] width 645 height 36
paste input "Rookie"
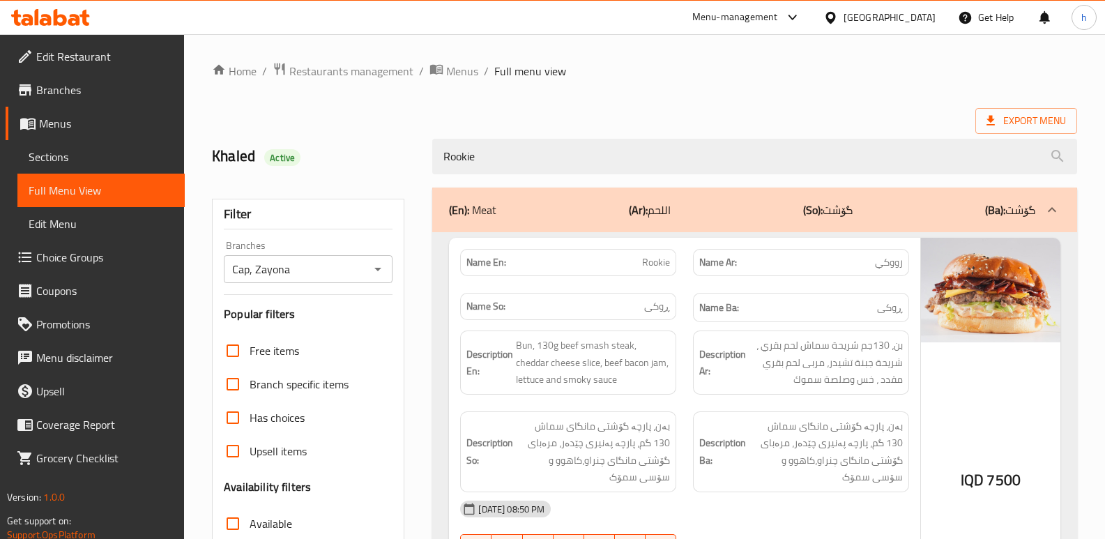
type input "Rookie"
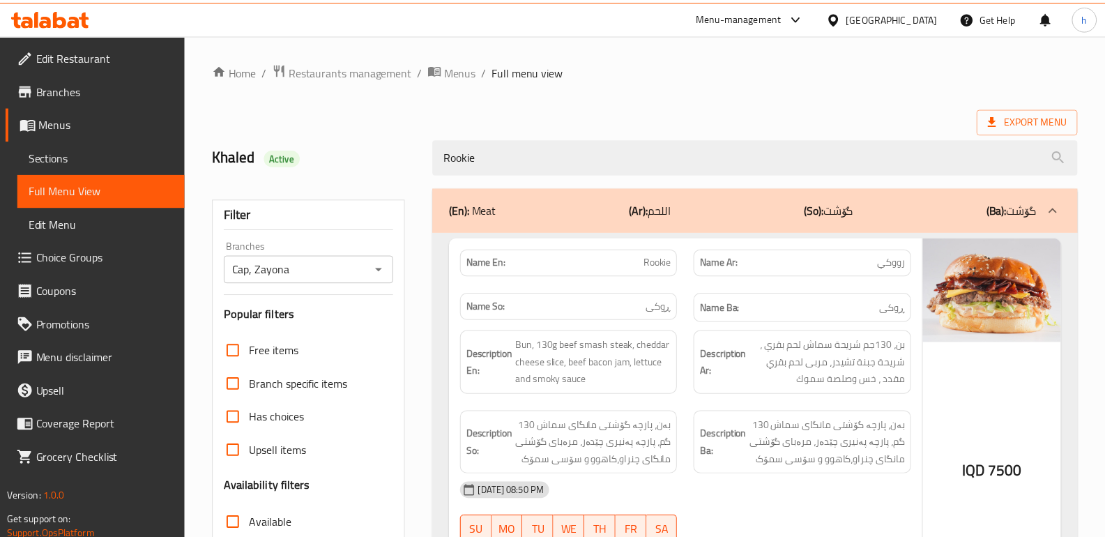
scroll to position [203, 0]
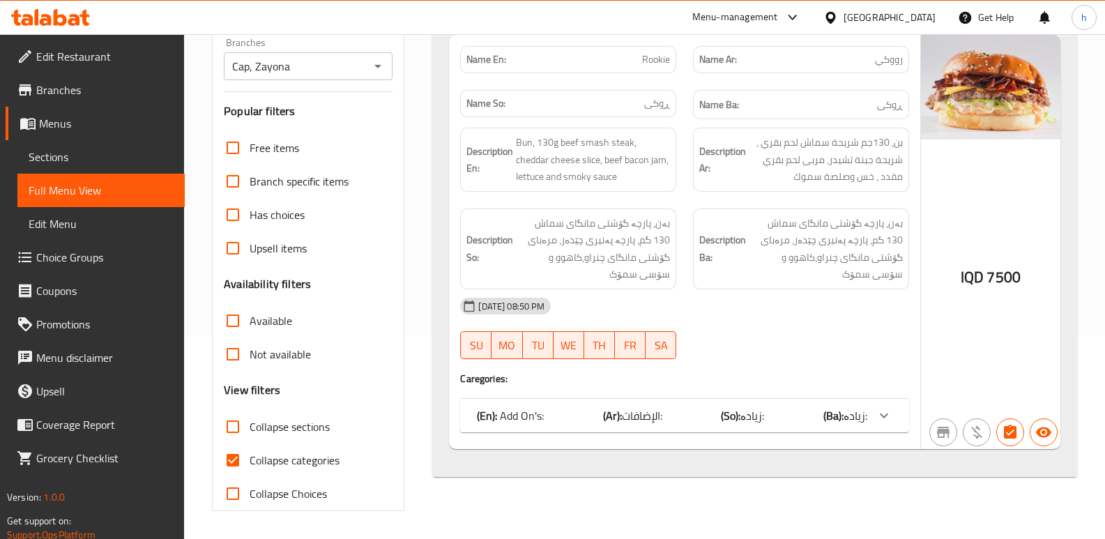
click at [77, 164] on span "Sections" at bounding box center [101, 156] width 145 height 17
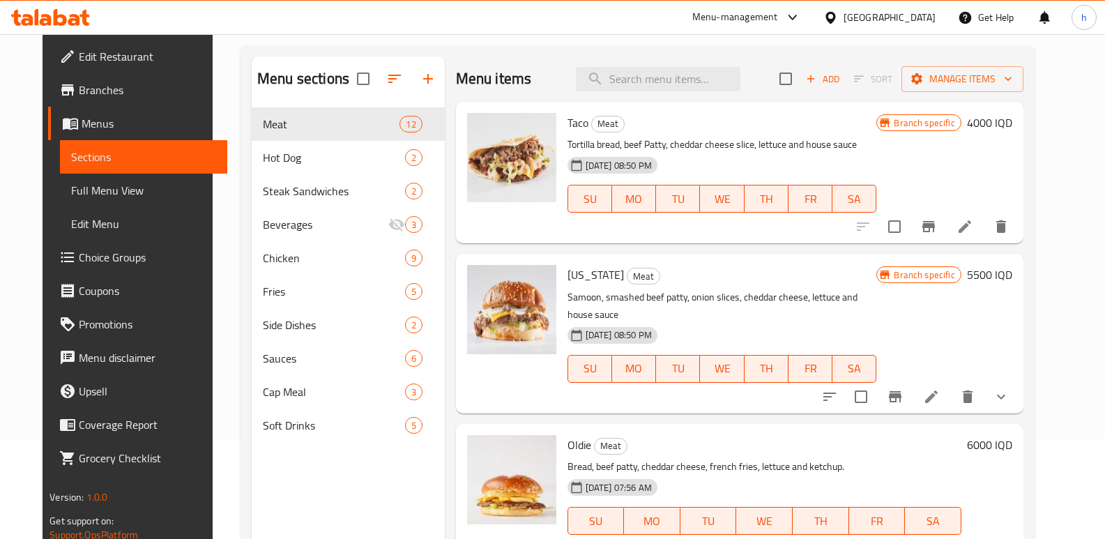
scroll to position [37, 0]
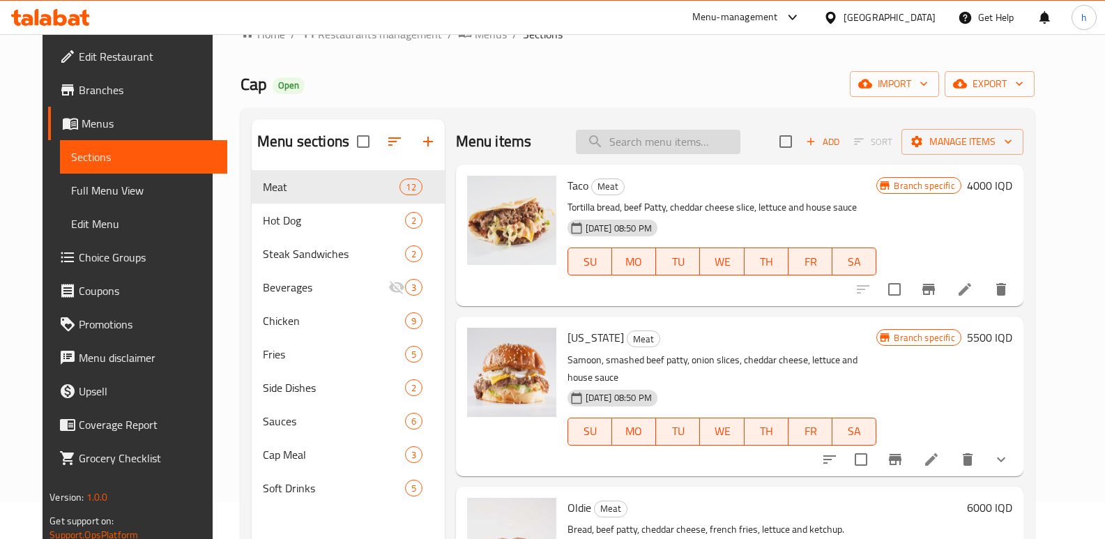
click at [715, 139] on input "search" at bounding box center [658, 142] width 164 height 24
paste input "Rookie"
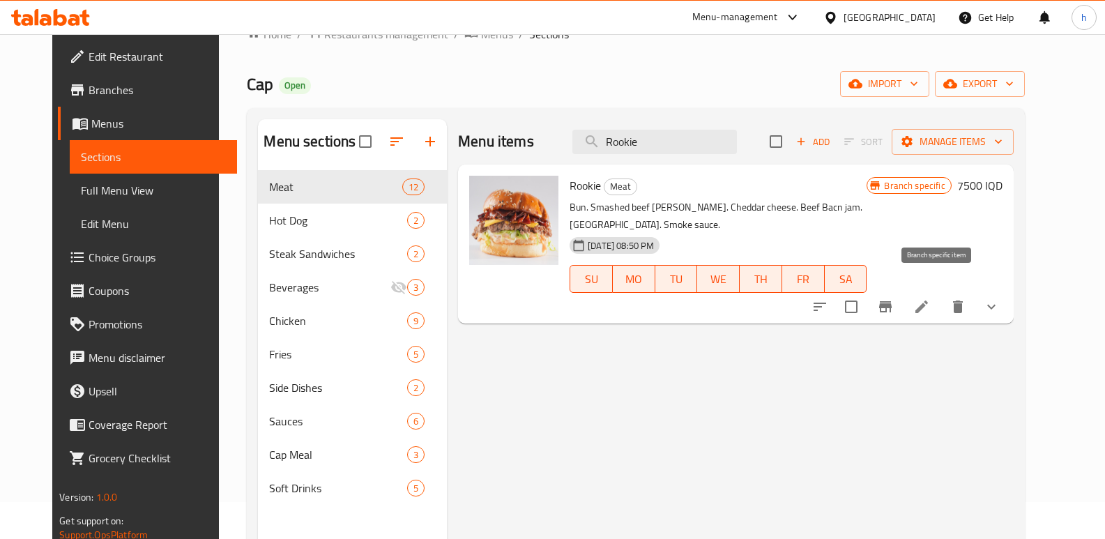
type input "Rookie"
click at [891, 301] on icon "Branch-specific-item" at bounding box center [885, 306] width 13 height 11
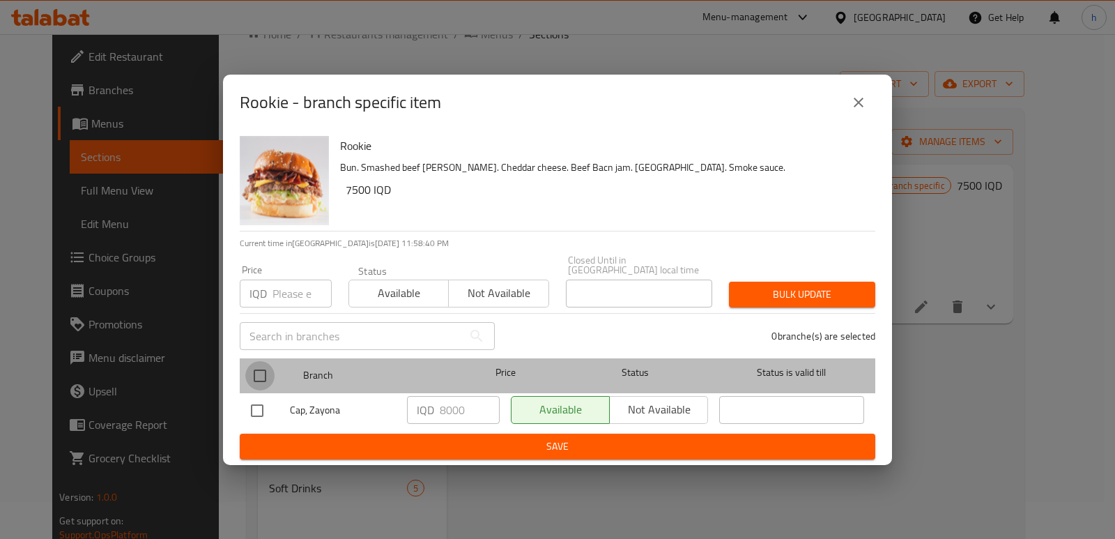
click at [259, 368] on input "checkbox" at bounding box center [259, 375] width 29 height 29
checkbox input "true"
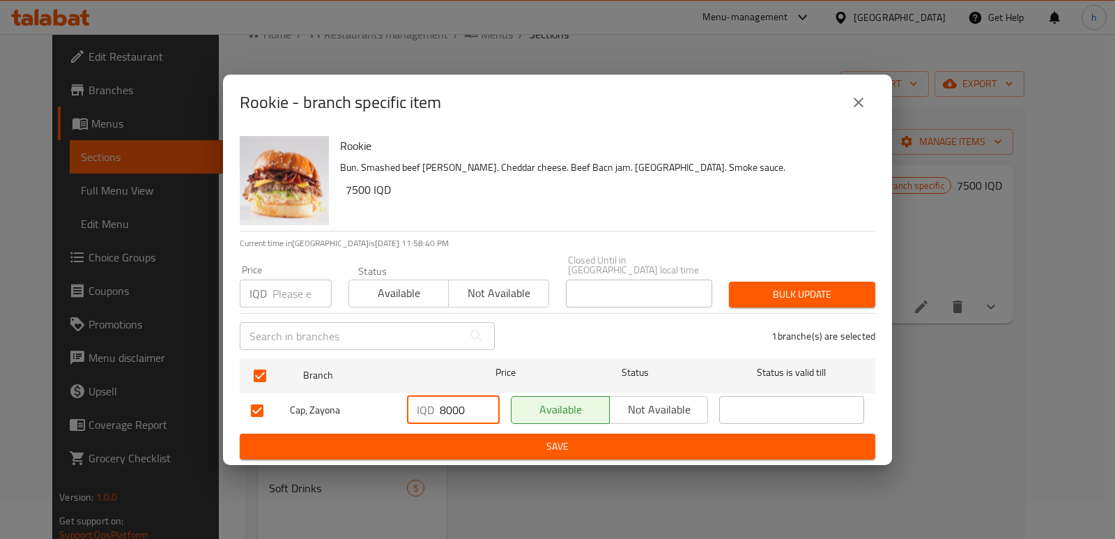
drag, startPoint x: 471, startPoint y: 405, endPoint x: 422, endPoint y: 402, distance: 48.9
click at [422, 402] on div "IQD 8000 ​" at bounding box center [453, 410] width 93 height 28
click at [521, 440] on span "Save" at bounding box center [557, 446] width 613 height 17
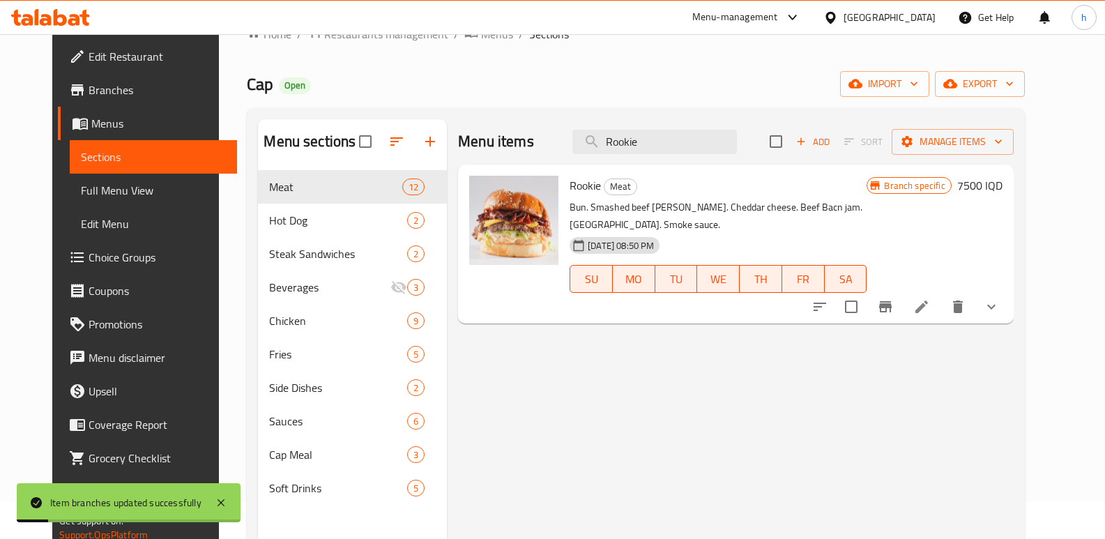
click at [1002, 190] on h6 "7500 IQD" at bounding box center [979, 186] width 45 height 20
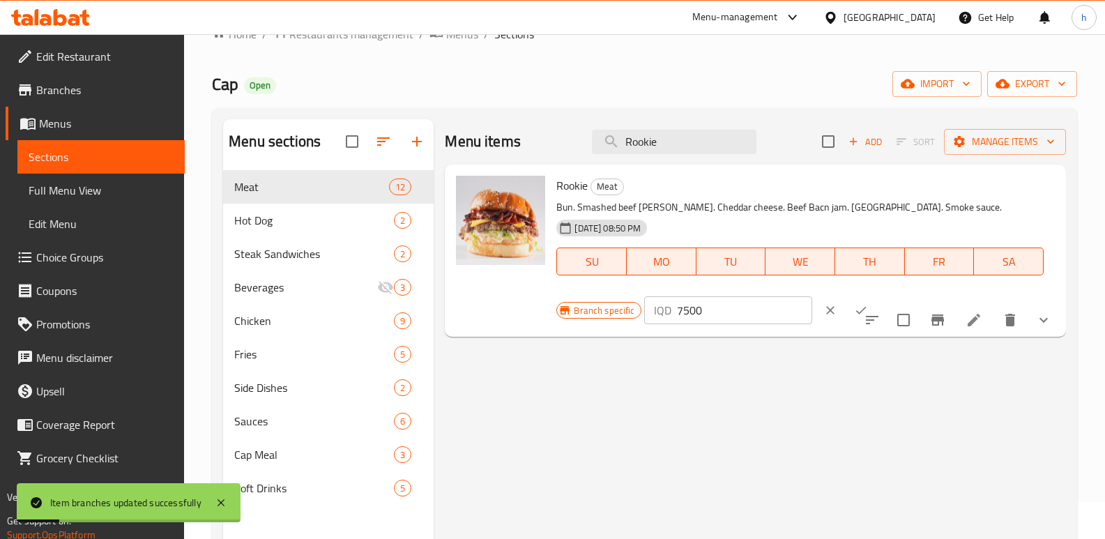
drag, startPoint x: 820, startPoint y: 183, endPoint x: 778, endPoint y: 176, distance: 43.0
click at [788, 295] on div "Branch specific IQD 7500 ​" at bounding box center [725, 310] width 339 height 31
paste input "80"
type input "8000"
click at [868, 303] on icon "ok" at bounding box center [861, 310] width 14 height 14
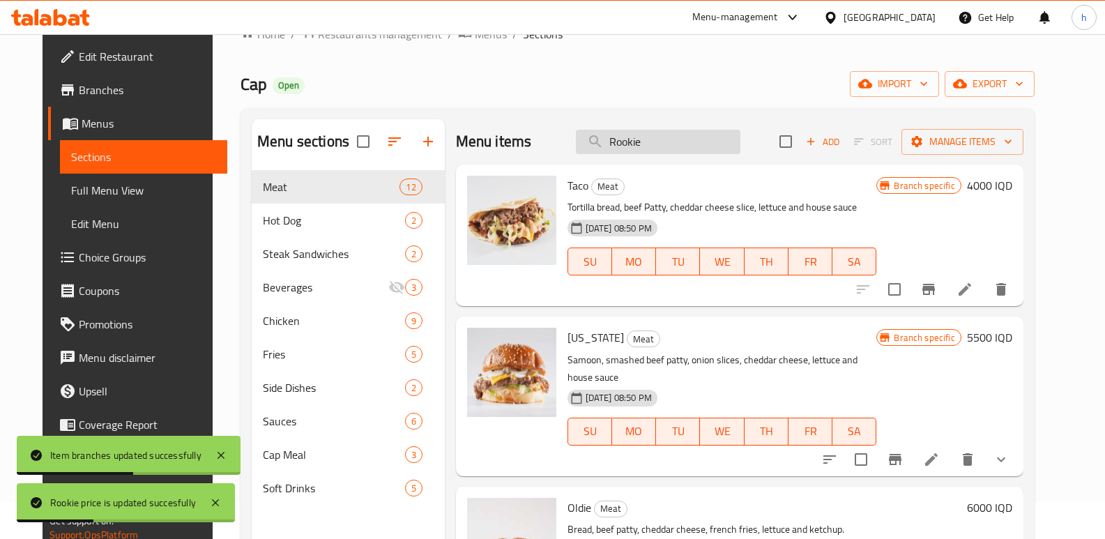
click at [672, 132] on input "Rookie" at bounding box center [658, 142] width 164 height 24
drag, startPoint x: 668, startPoint y: 139, endPoint x: 541, endPoint y: 157, distance: 128.0
click at [542, 157] on div "Menu items Rookie Add Sort Manage items" at bounding box center [739, 141] width 567 height 45
paste input "Rookie"
type input "Rookie"
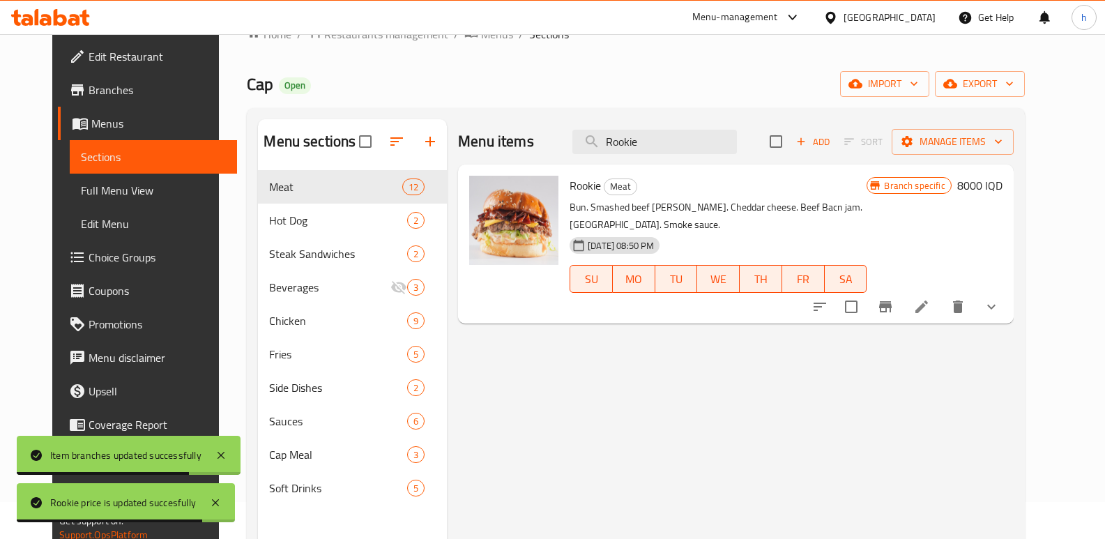
click at [983, 290] on div at bounding box center [905, 306] width 205 height 33
click at [930, 298] on icon at bounding box center [921, 306] width 17 height 17
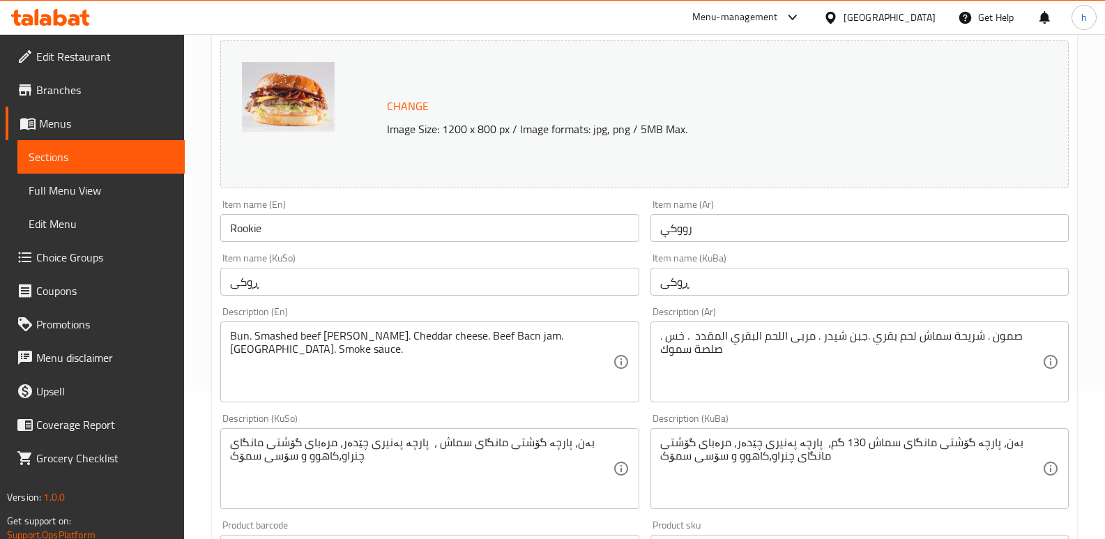
scroll to position [183, 0]
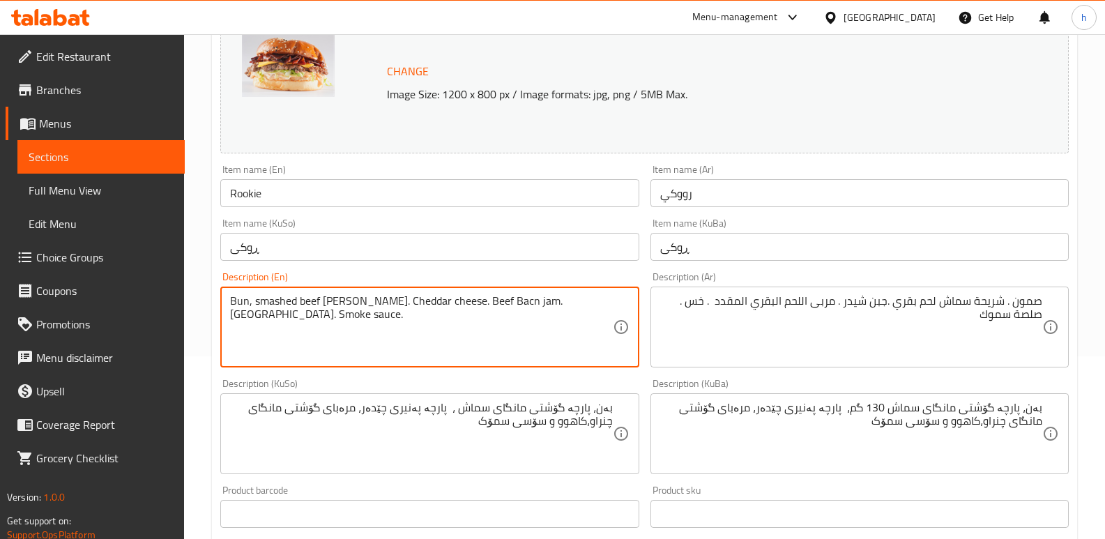
click at [352, 305] on textarea "Bun, smashed beef [PERSON_NAME]. Cheddar cheese. Beef Bacn jam. [GEOGRAPHIC_DAT…" at bounding box center [421, 327] width 382 height 66
click at [460, 302] on textarea "Bun, smashed beef [PERSON_NAME], cheddar cheese, beef Bacon jam. [GEOGRAPHIC_DA…" at bounding box center [421, 327] width 382 height 66
click at [490, 300] on textarea "Bun, smashed beef [PERSON_NAME], cheddar cheese, beef bacon jam. [GEOGRAPHIC_DA…" at bounding box center [421, 327] width 382 height 66
drag, startPoint x: 453, startPoint y: 302, endPoint x: 498, endPoint y: 300, distance: 44.7
click at [498, 300] on textarea "Bun, smashed beef [PERSON_NAME], cheddar cheese, beef bacon jam. [GEOGRAPHIC_DA…" at bounding box center [421, 327] width 382 height 66
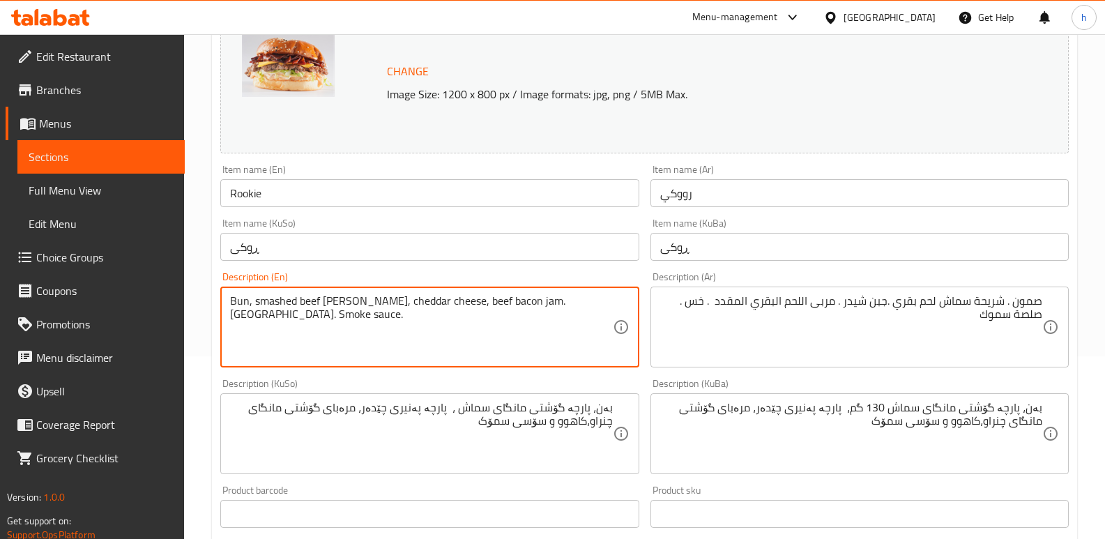
click at [468, 327] on textarea "Bun, smashed beef [PERSON_NAME], cheddar cheese, beef bacon jam. [GEOGRAPHIC_DA…" at bounding box center [421, 327] width 382 height 66
click at [505, 299] on textarea "Bun, smashed beef [PERSON_NAME], cheddar cheese, beef bacon jam. [GEOGRAPHIC_DA…" at bounding box center [421, 327] width 382 height 66
click at [558, 302] on textarea "Bun, smashed beef [PERSON_NAME], cheddar cheese, beef bacon jam, lettuce andsmo…" at bounding box center [421, 327] width 382 height 66
drag, startPoint x: 276, startPoint y: 313, endPoint x: 212, endPoint y: 287, distance: 69.1
click at [213, 287] on div "Update Rookie Change Image Size: 1200 x 800 px / Image formats: jpg, png / 5MB …" at bounding box center [644, 477] width 865 height 1048
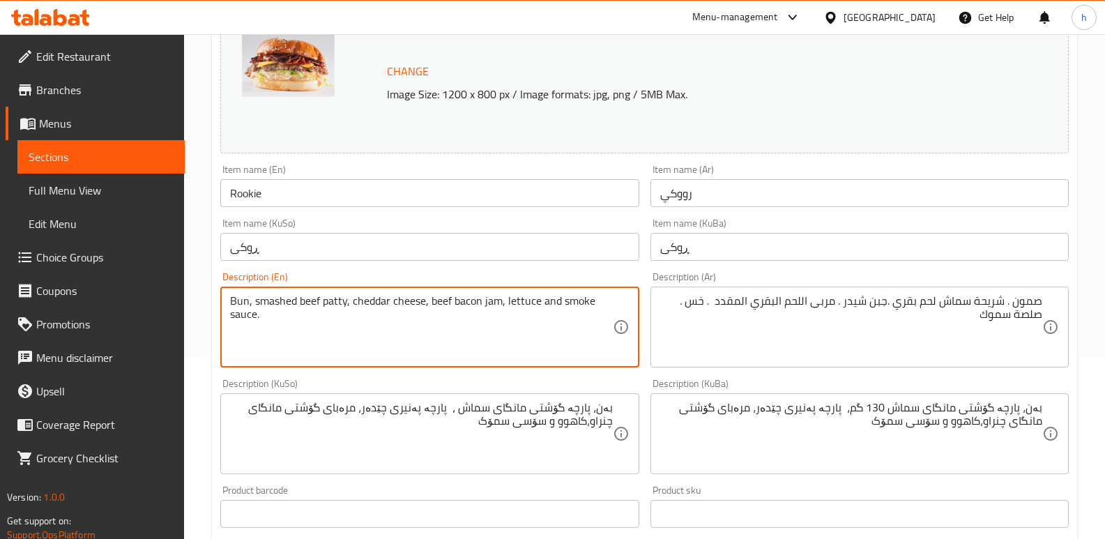
type textarea "Bun, smashed beef patty, cheddar cheese, beef bacon jam, lettuce and smoke sauc…"
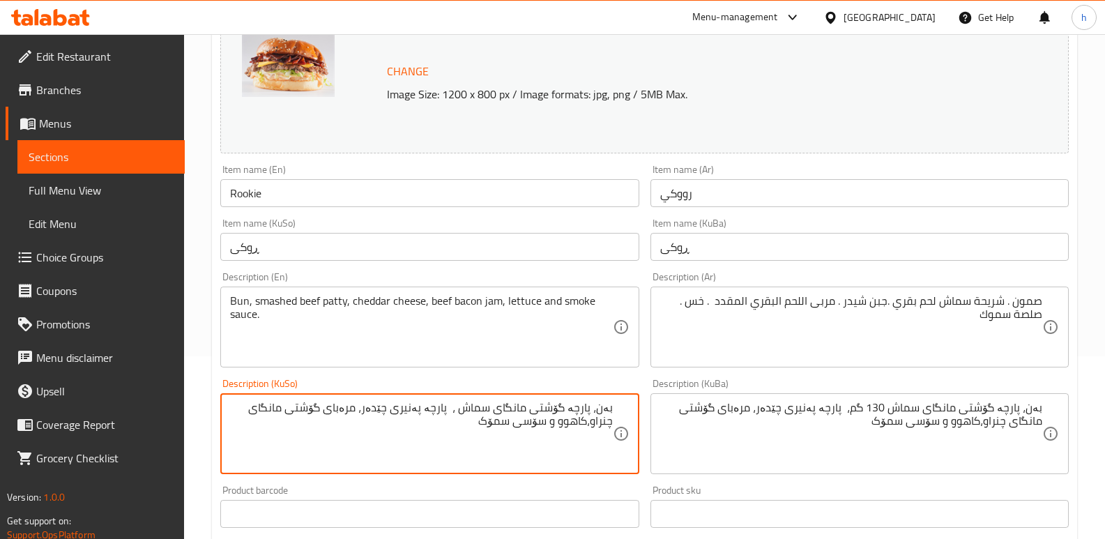
drag, startPoint x: 472, startPoint y: 420, endPoint x: 638, endPoint y: 392, distance: 168.2
click at [638, 392] on div "Description (KuSo) بەن، پارچە گۆشتی مانگای سماش ، پارچە پەنیری چێدەر، مرەبای گۆ…" at bounding box center [429, 425] width 418 height 95
paste textarea "نان، پاتی گۆشتی شکاو، پەنیری چێدار، مرەبای بیکۆنی گۆشتی گا، کاهوو و سۆسی دوکەڵ."
click at [608, 410] on textarea "نان، پاتی گۆشتی شکاو، پەنیری چێدار، مرەبای بیکۆنی گۆشتی گا، کاهوو و سۆسی دوکەڵ." at bounding box center [421, 434] width 382 height 66
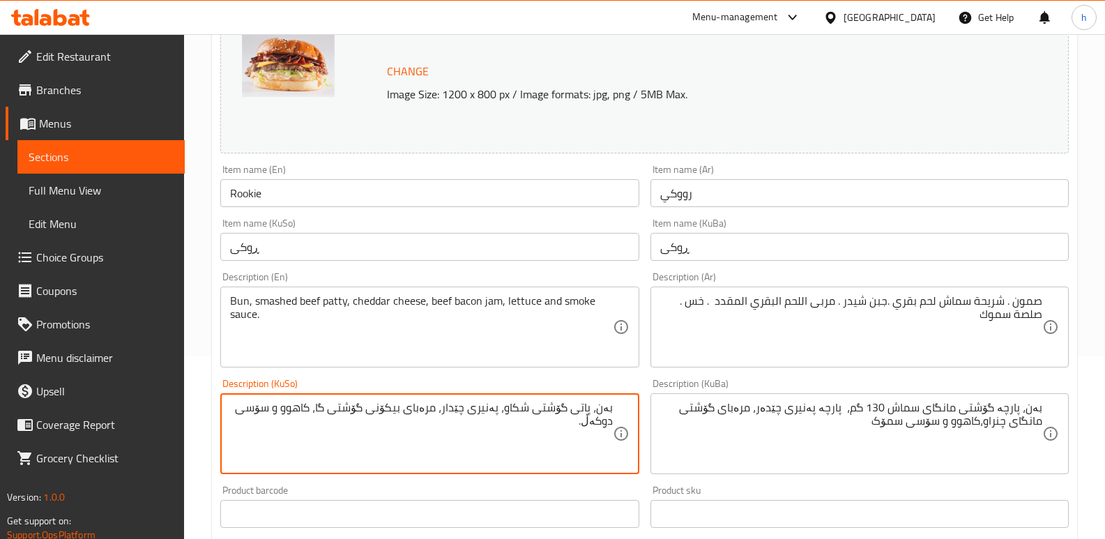
click at [584, 409] on textarea "بەن، پاتی گۆشتی شکاو، پەنیری چێدار، مرەبای بیکۆنی گۆشتی گا، کاهوو و سۆسی دوکەڵ." at bounding box center [421, 434] width 382 height 66
click at [533, 410] on textarea "بەن، پارچە گۆشتی شکاو، پەنیری چێدار، مرەبای بیکۆنی گۆشتی گا، کاهوو و سۆسی دوکەڵ." at bounding box center [421, 434] width 382 height 66
click at [488, 414] on textarea "بەن، پارچە گۆشتی مانگای شکاو، پەنیری چێدار، مرەبای بیکۆنی گۆشتی گا، کاهوو و سۆس…" at bounding box center [421, 434] width 382 height 66
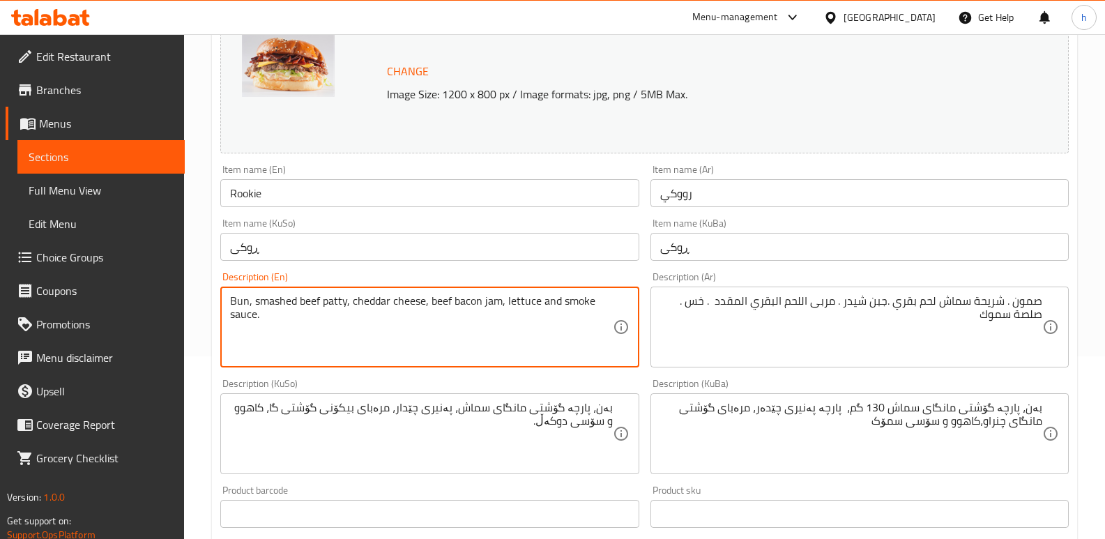
drag, startPoint x: 432, startPoint y: 302, endPoint x: 497, endPoint y: 303, distance: 64.8
click at [498, 325] on textarea "Bun, smashed beef patty, cheddar cheese, beef bacon jam, lettuce and smoke sauc…" at bounding box center [421, 327] width 382 height 66
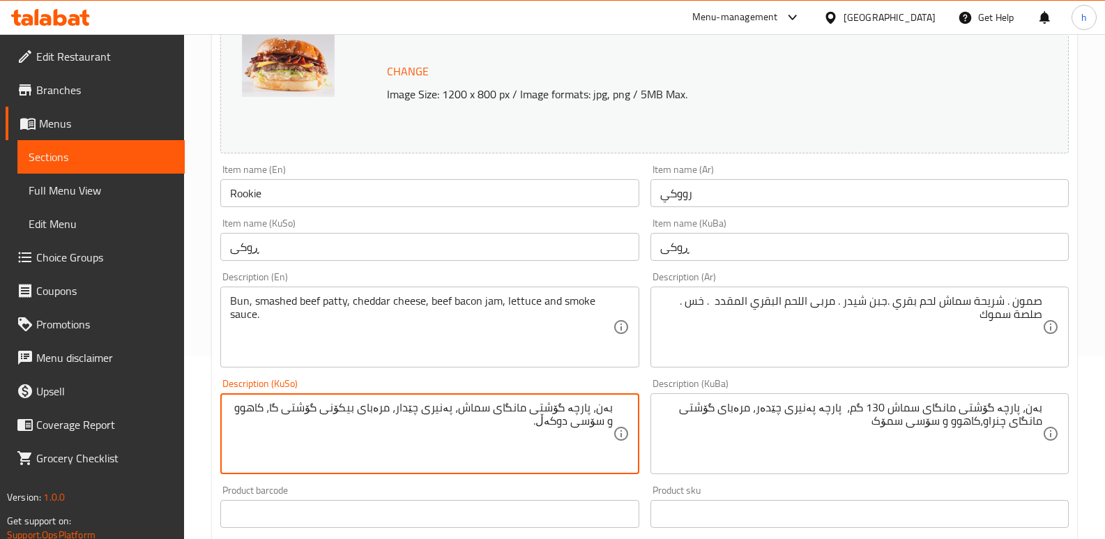
drag, startPoint x: 503, startPoint y: 408, endPoint x: 569, endPoint y: 395, distance: 66.7
click at [334, 440] on textarea "بەن، پارچە گۆشتی مانگای سماش، پەنیری چێدار، مرەبای بیکۆنی گۆشتی گا، کاهوو و سۆس…" at bounding box center [421, 434] width 382 height 66
drag, startPoint x: 285, startPoint y: 414, endPoint x: 368, endPoint y: 412, distance: 83.0
click at [368, 412] on textarea "بەن، پارچە گۆشتی مانگای سماش، پەنیری چێدار، مرەبای بیکۆنی گۆشتی گا، کاهوو و سۆس…" at bounding box center [421, 434] width 382 height 66
paste textarea "گۆشتی مانگای"
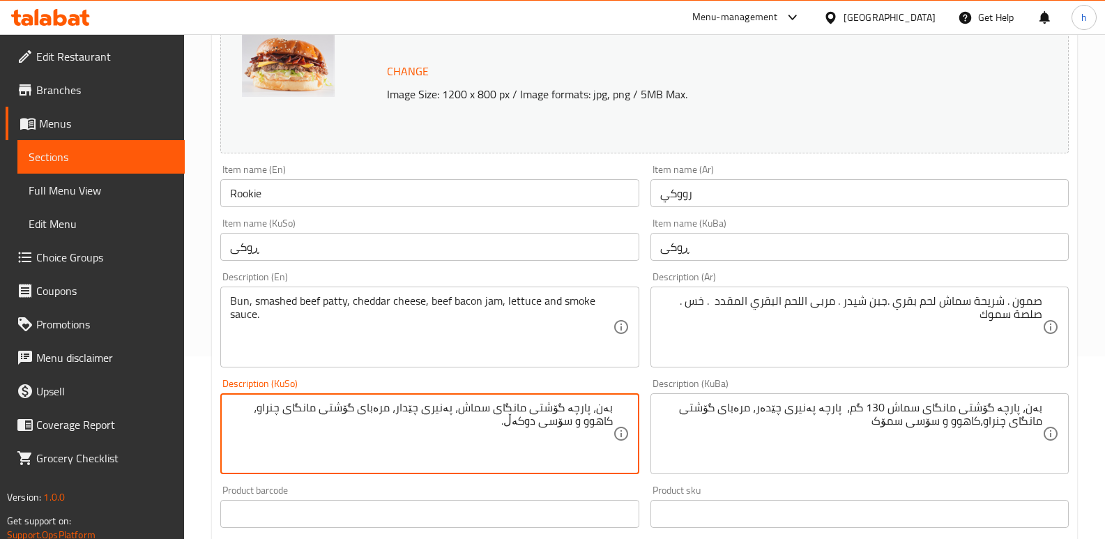
click at [556, 422] on textarea "بەن، پارچە گۆشتی مانگای سماش، پەنیری چێدار، مرەبای گۆشتی مانگای چنراو، کاهوو و …" at bounding box center [421, 434] width 382 height 66
type textarea "بەن، پارچە گۆشتی مانگای سماش، پەنیری چێدار، مرەبای گۆشتی مانگای چنراو، [GEOGRAP…"
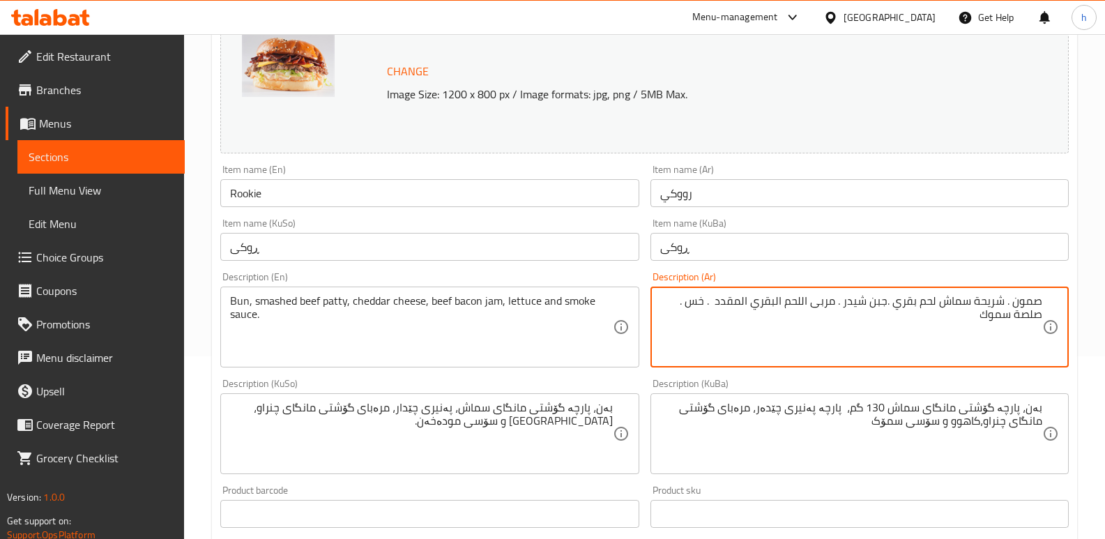
paste textarea "كعكة، فطيرة لحم بقري مهروسة، [PERSON_NAME]، مربى لحم بقري مقدد، خس وصلصة مدخنة."
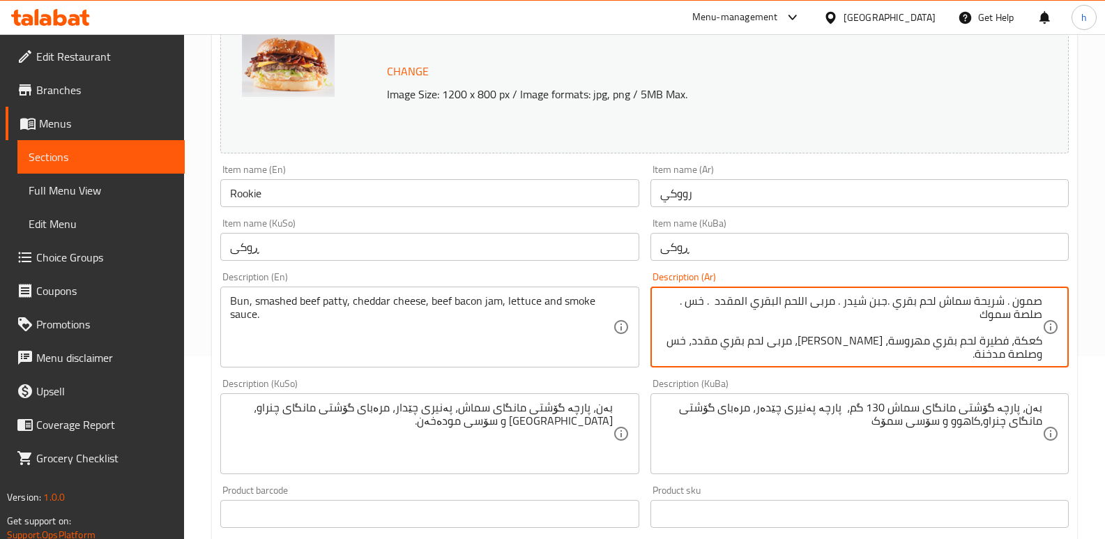
scroll to position [3, 0]
click at [1029, 337] on textarea "صمون . شريحة سماش لحم بقري .جبن شيدر . مربى اللحم البقري المقدد . خس . صلصة سمو…" at bounding box center [851, 327] width 382 height 66
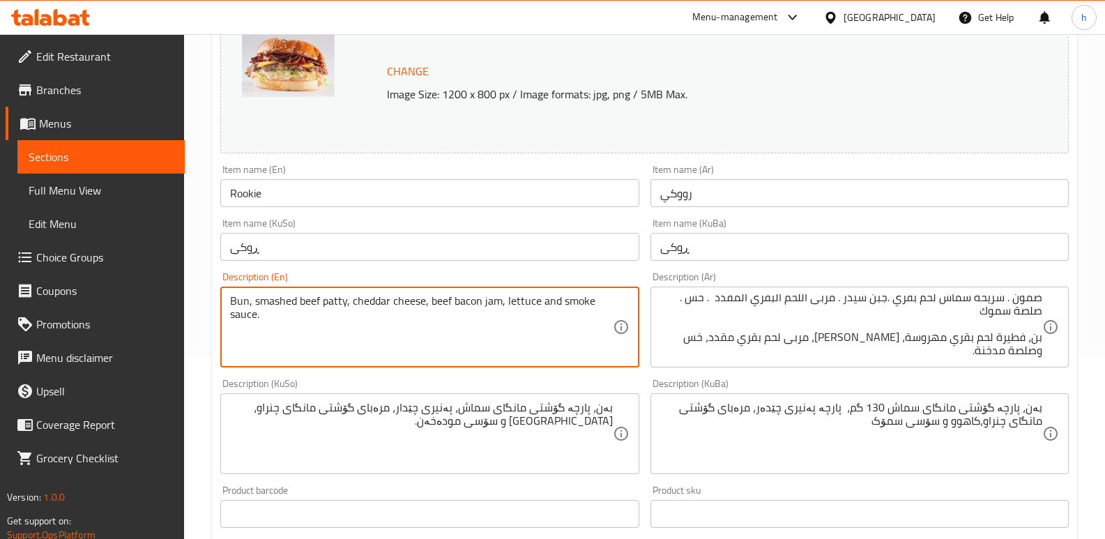
drag, startPoint x: 263, startPoint y: 319, endPoint x: 181, endPoint y: 290, distance: 87.1
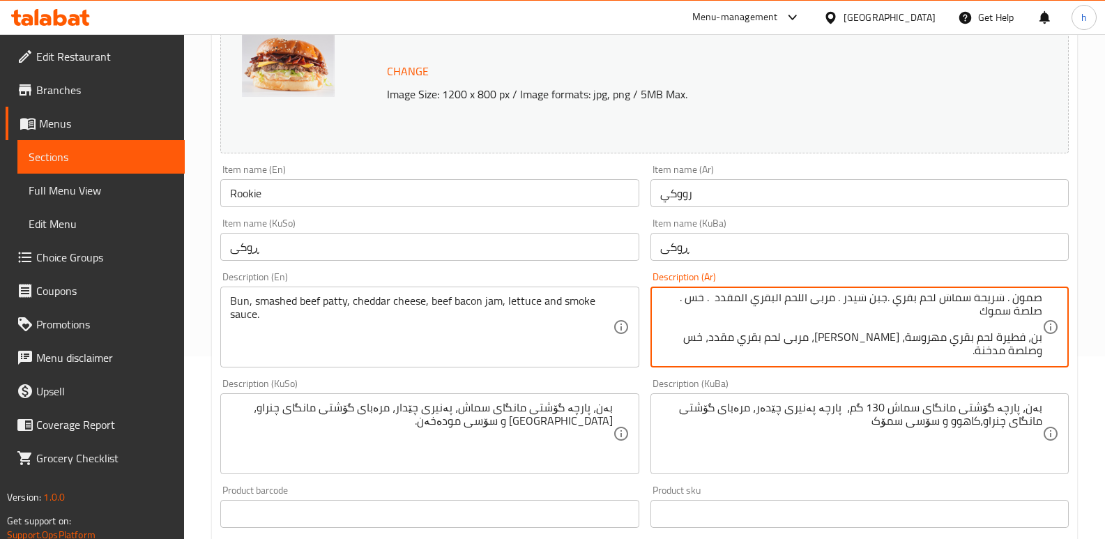
scroll to position [0, 0]
drag, startPoint x: 974, startPoint y: 313, endPoint x: 1073, endPoint y: 285, distance: 102.1
paste textarea "بز، شريحة لحم بقري سماش، جبنة شيدر، مربى لحم بقري مقدد، خس وصلصة مدخنة."
click at [1034, 343] on textarea "خبز، شريحة لحم بقري سماش، جبنة شيدر، مربى لحم بقري مقدد، خس وصلصة مدخنة. بن، فط…" at bounding box center [851, 327] width 382 height 66
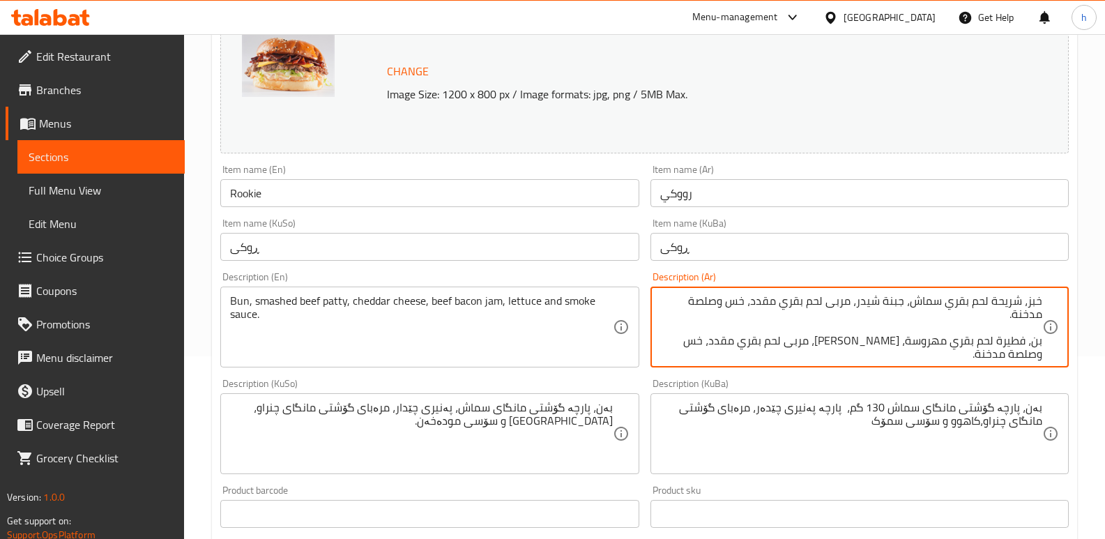
click at [1040, 343] on textarea "خبز، شريحة لحم بقري سماش، جبنة شيدر، مربى لحم بقري مقدد، خس وصلصة مدخنة. بن، فط…" at bounding box center [851, 327] width 382 height 66
click at [1036, 300] on textarea "خبز، شريحة لحم بقري سماش، جبنة شيدر، مربى لحم بقري مقدد، خس وصلصة مدخنة. بن، فط…" at bounding box center [851, 327] width 382 height 66
paste textarea "ن"
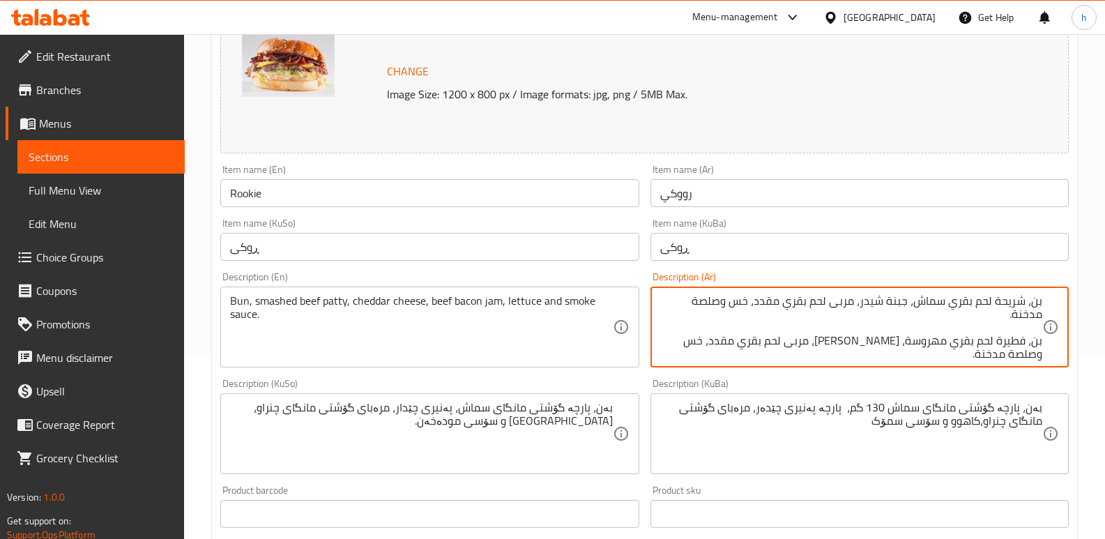
scroll to position [3, 0]
drag, startPoint x: 1005, startPoint y: 347, endPoint x: 1038, endPoint y: 351, distance: 33.6
click at [1047, 339] on div "بن، شريحة لحم بقري سماش، جبنة شيدر، مربى لحم بقري مقدد، خس وصلصة مدخنة. بن، فطي…" at bounding box center [859, 326] width 418 height 81
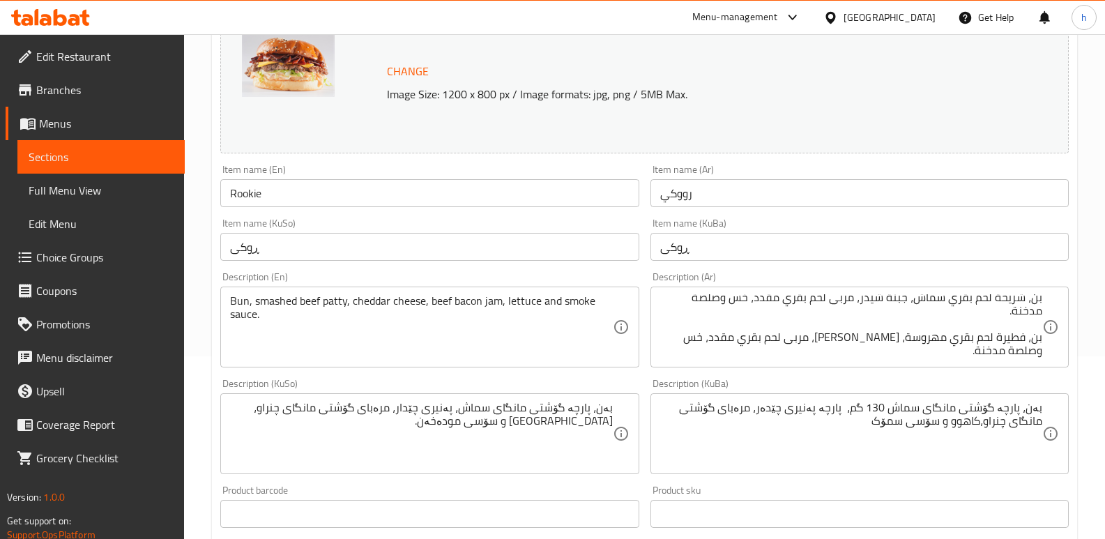
drag, startPoint x: 1018, startPoint y: 362, endPoint x: 1003, endPoint y: 356, distance: 15.7
click at [1017, 362] on div "بن، شريحة لحم بقري سماش، جبنة شيدر، مربى لحم بقري مقدد، خس وصلصة مدخنة. بن، فطي…" at bounding box center [859, 326] width 418 height 81
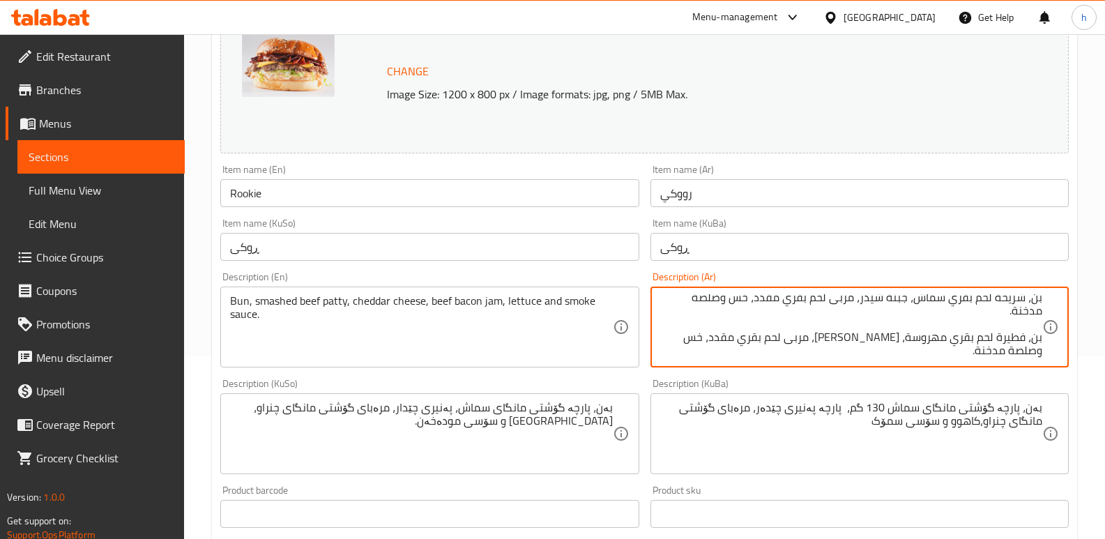
drag, startPoint x: 999, startPoint y: 354, endPoint x: 1067, endPoint y: 330, distance: 72.3
click at [1067, 330] on div "بن، شريحة لحم بقري سماش، جبنة شيدر، مربى لحم بقري مقدد، خس وصلصة مدخنة. بن، فطي…" at bounding box center [859, 326] width 418 height 81
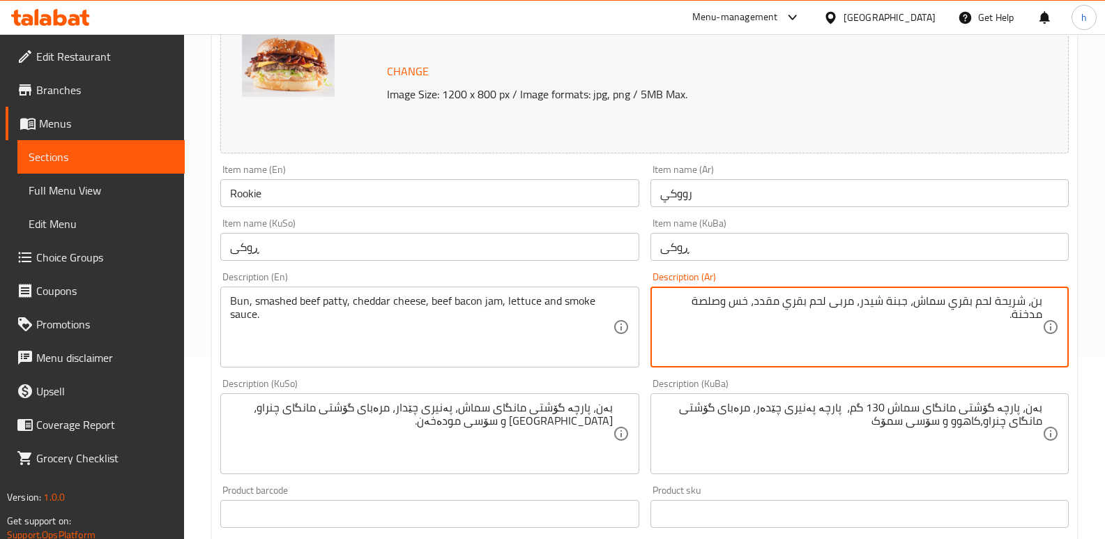
scroll to position [0, 0]
type textarea "بن، شريحة لحم بقري سماش، جبنة شيدر، مربى لحم بقري مقدد، خس وصلصة مدخنة."
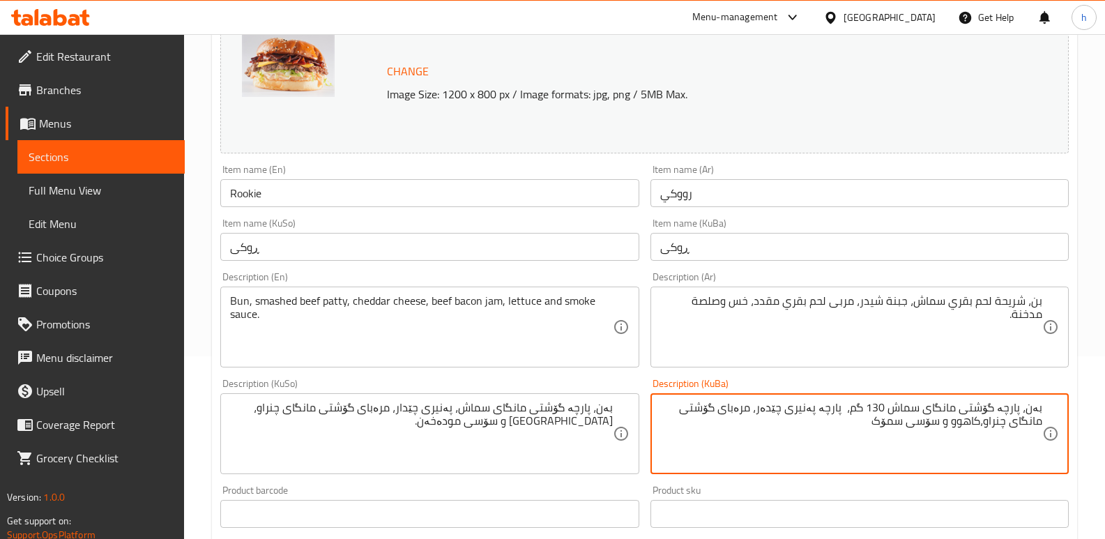
paste textarea "، پەنیری چێدار، مرەبای گۆشتی مانگای چنراو، [GEOGRAPHIC_DATA] و سۆسی مودەخەن."
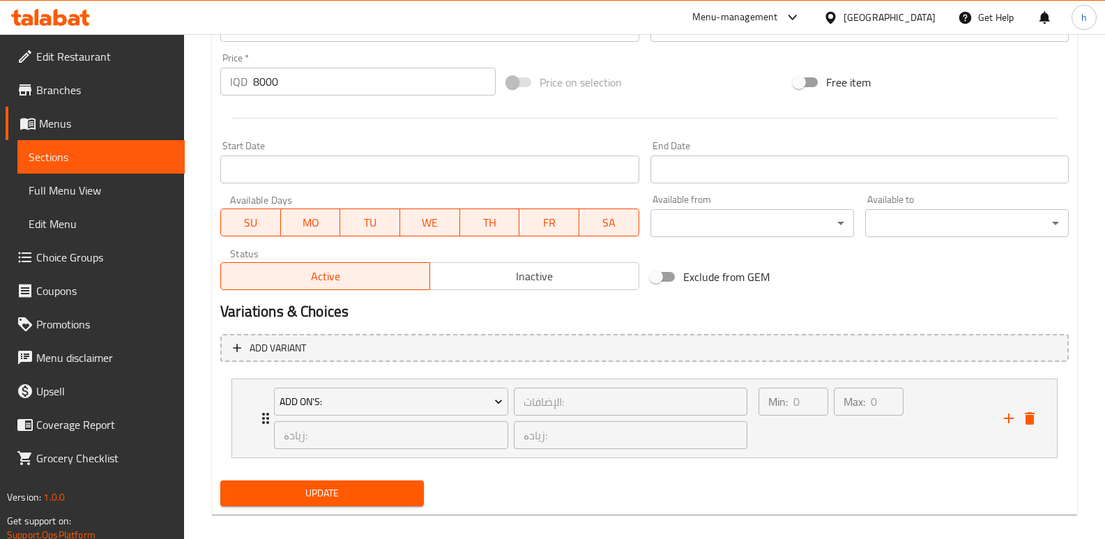
scroll to position [683, 0]
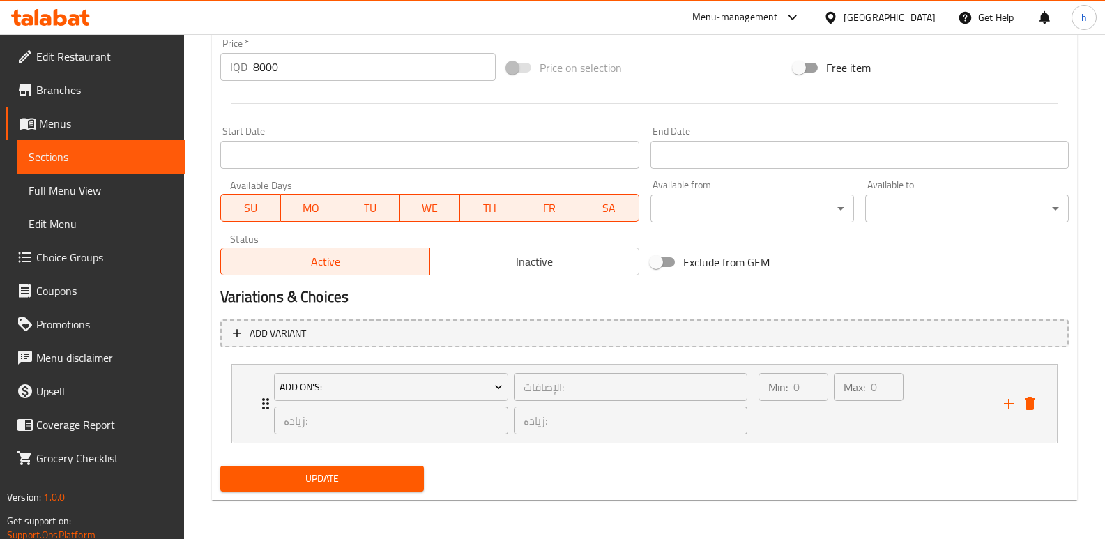
type textarea "بەن، پارچە گۆشتی مانگای سماش، پەنیری چێدار، مرەبای گۆشتی مانگای چنراو، [GEOGRAP…"
click at [296, 476] on span "Update" at bounding box center [321, 478] width 181 height 17
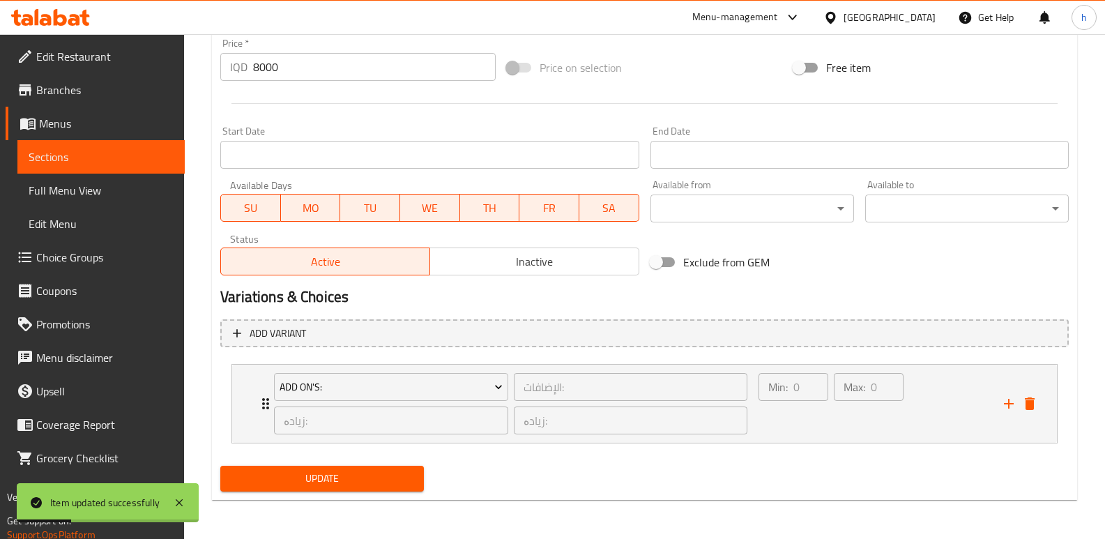
click at [117, 188] on span "Full Menu View" at bounding box center [101, 190] width 145 height 17
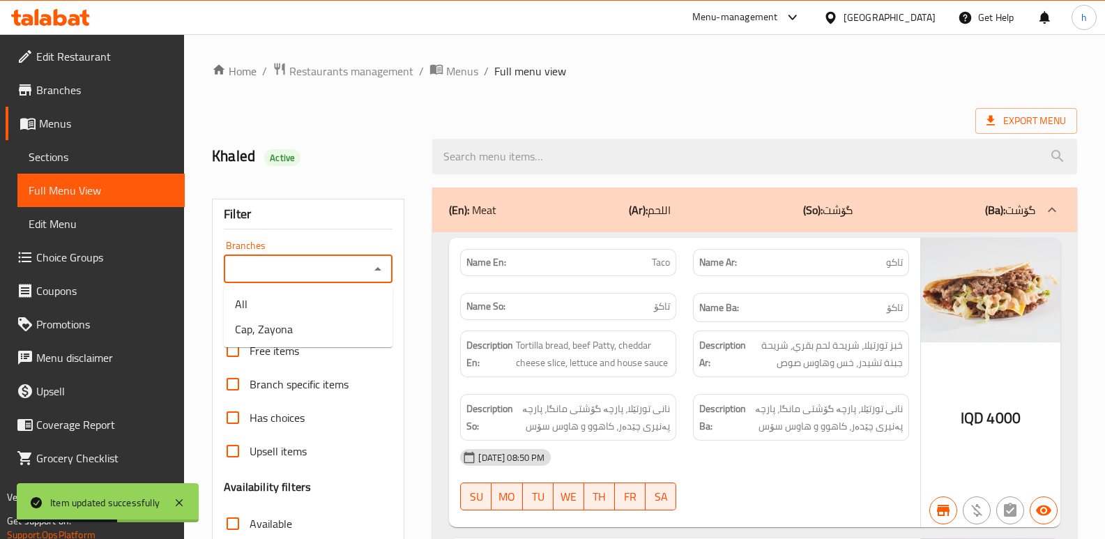
click at [257, 276] on input "Branches" at bounding box center [296, 269] width 137 height 20
click at [305, 328] on li "Cap, Zayona" at bounding box center [308, 328] width 169 height 25
type input "Cap, Zayona"
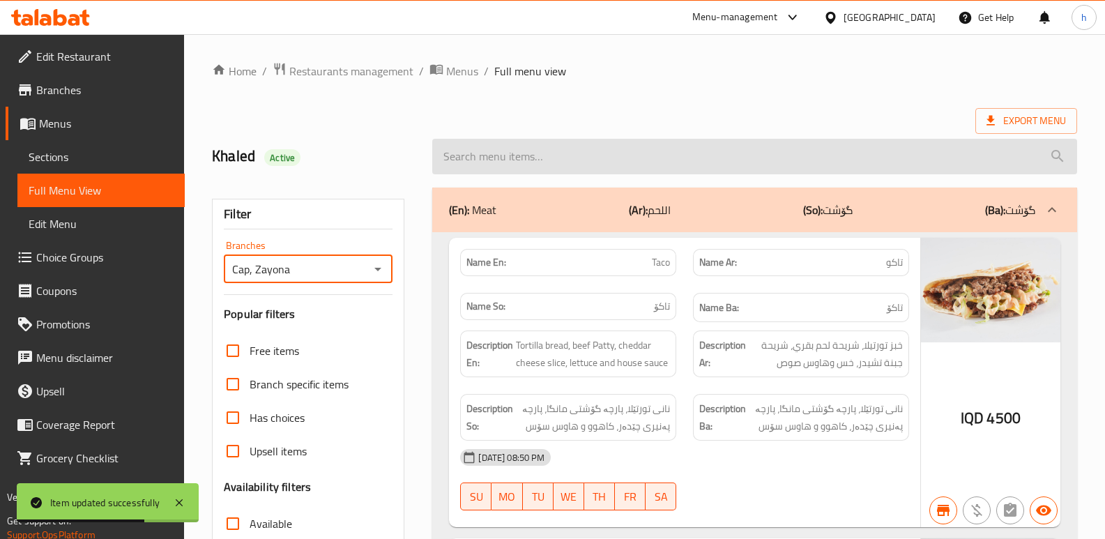
click at [536, 150] on input "search" at bounding box center [754, 157] width 645 height 36
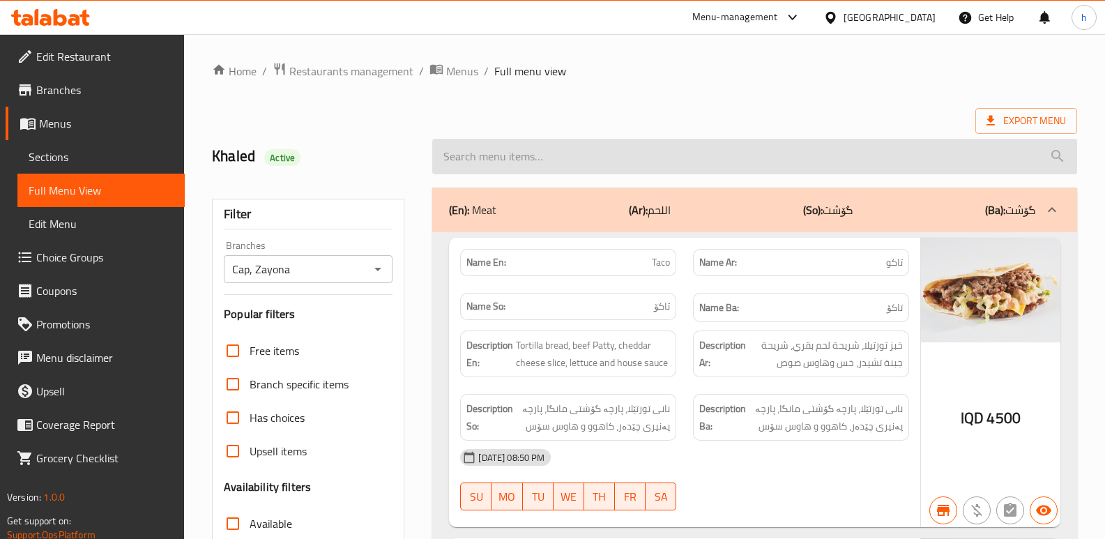
paste input "Rookie"
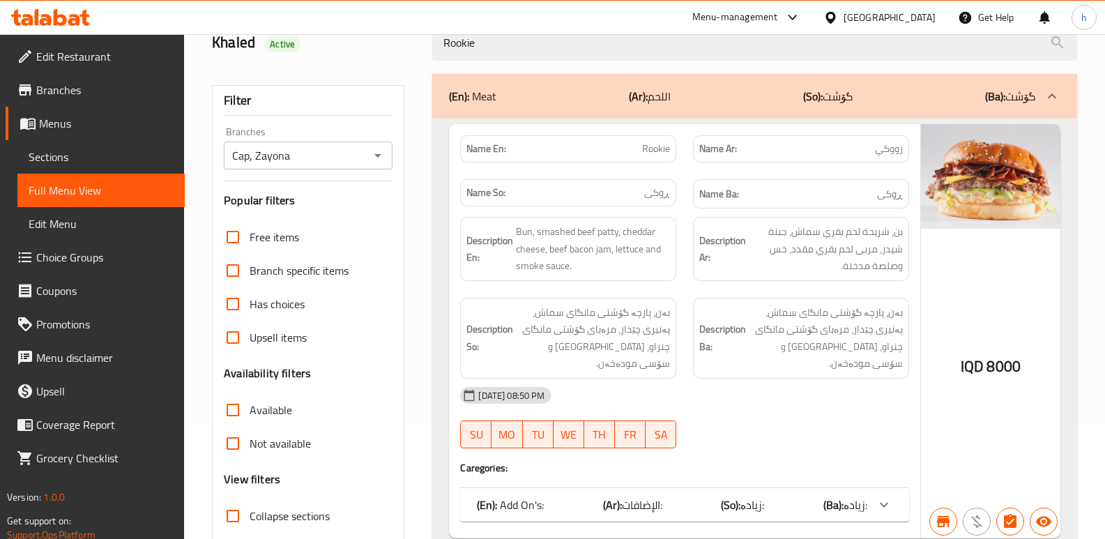
scroll to position [118, 0]
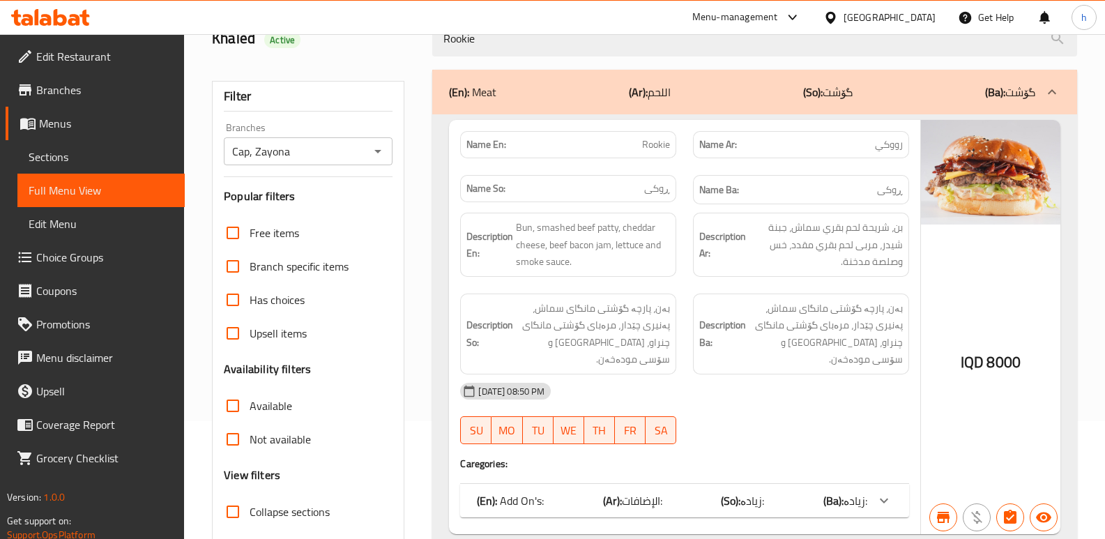
type input "Rookie"
click at [884, 492] on icon at bounding box center [883, 500] width 17 height 17
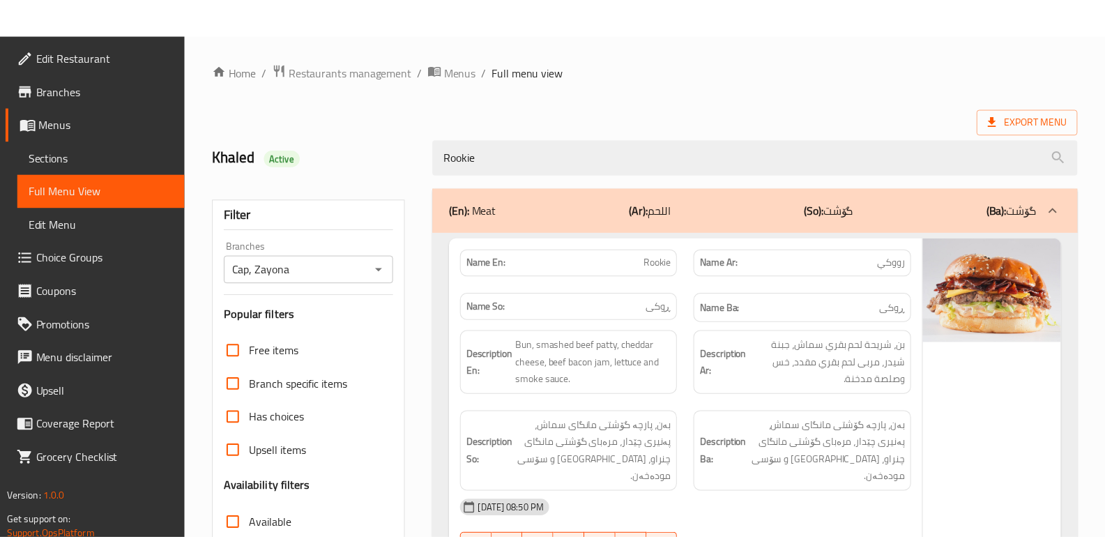
scroll to position [284, 0]
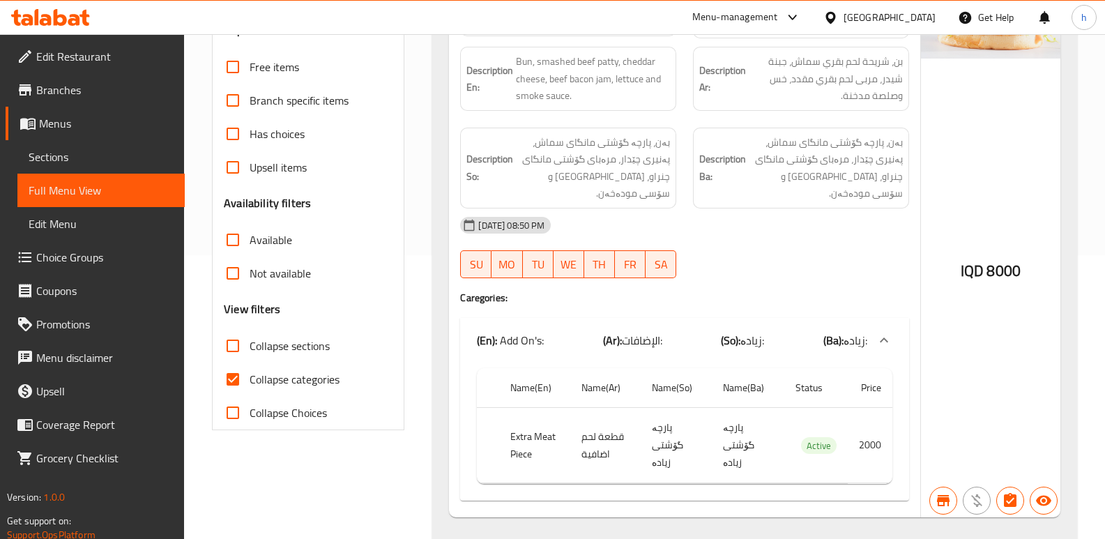
click at [57, 165] on span "Sections" at bounding box center [101, 156] width 145 height 17
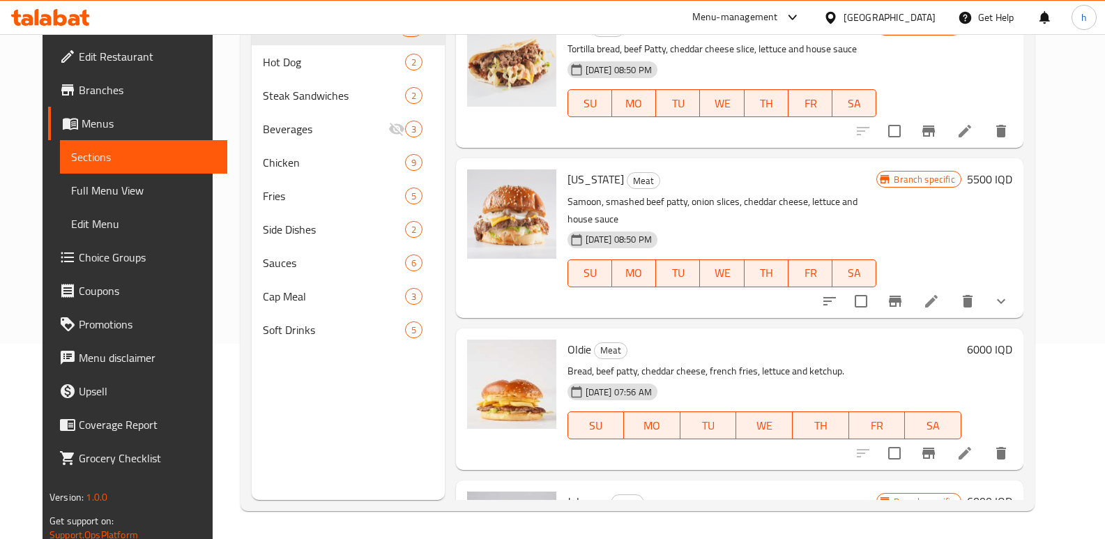
scroll to position [195, 0]
click at [90, 195] on span "Full Menu View" at bounding box center [143, 190] width 145 height 17
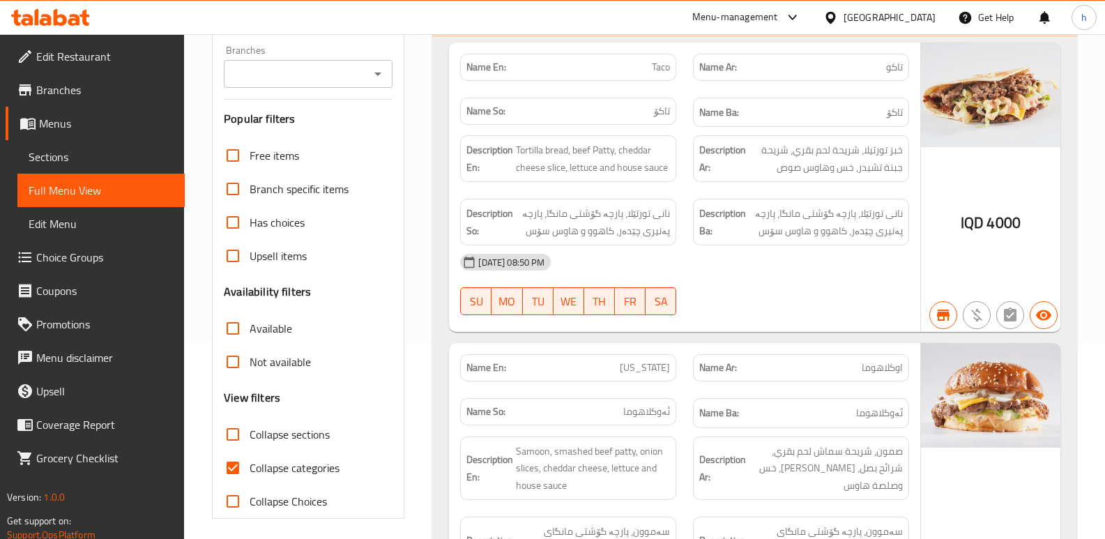
click at [277, 66] on input "Branches" at bounding box center [296, 74] width 137 height 20
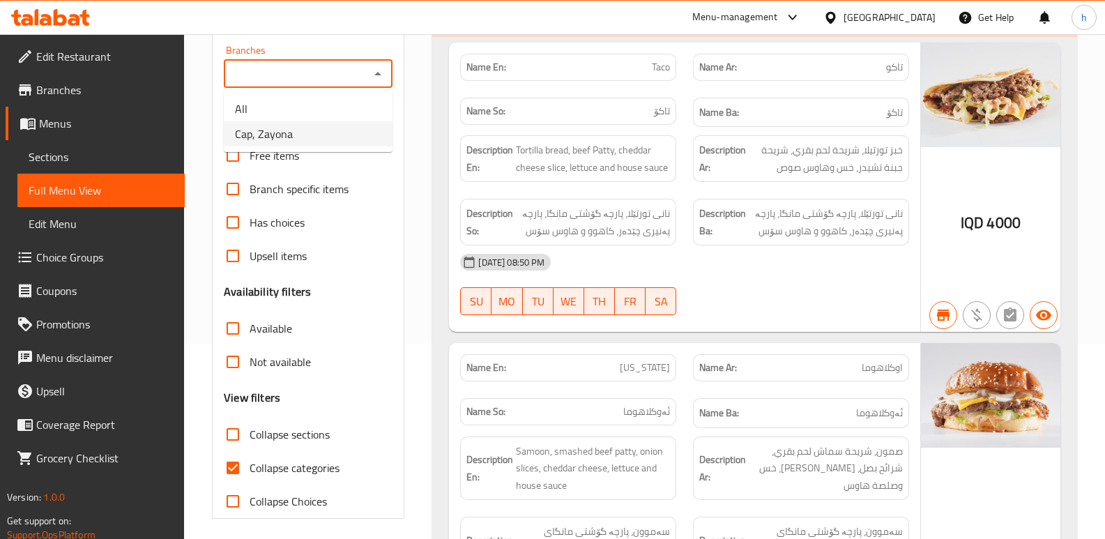
click at [289, 138] on span "Cap, Zayona" at bounding box center [264, 133] width 58 height 17
type input "Cap, Zayona"
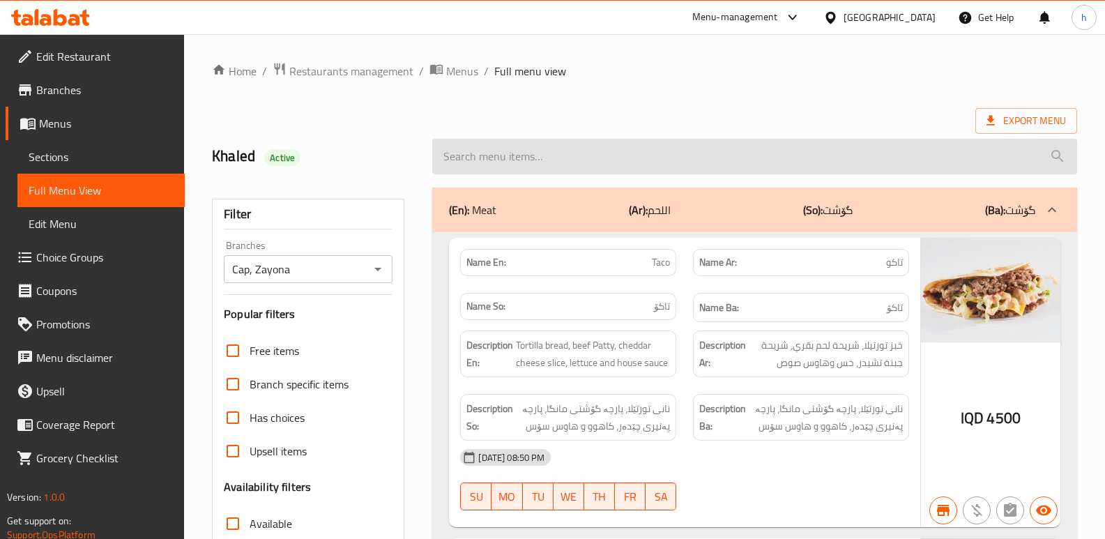
click at [653, 153] on input "search" at bounding box center [754, 157] width 645 height 36
paste input "Oldie"
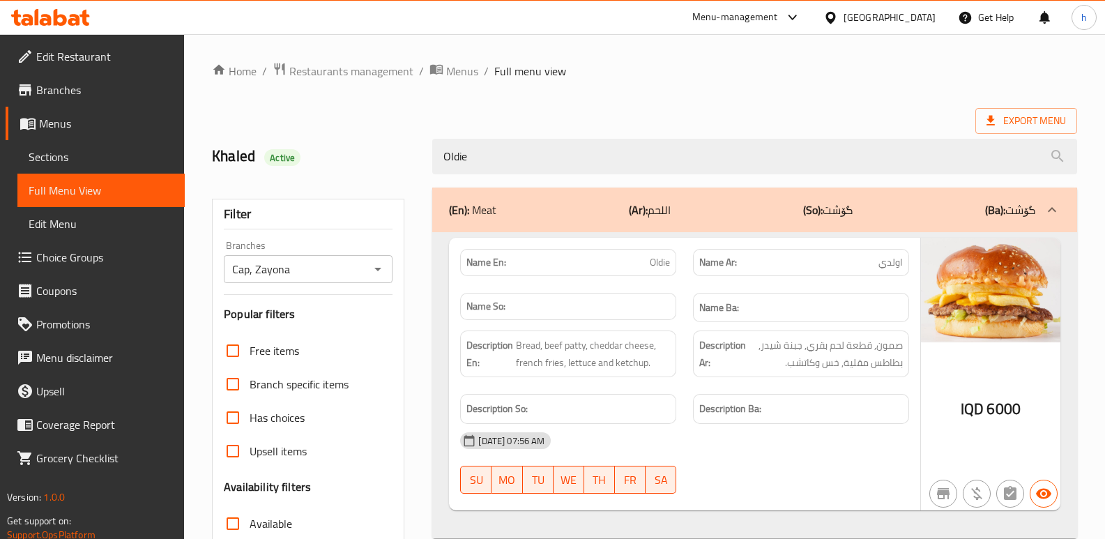
type input "Oldie"
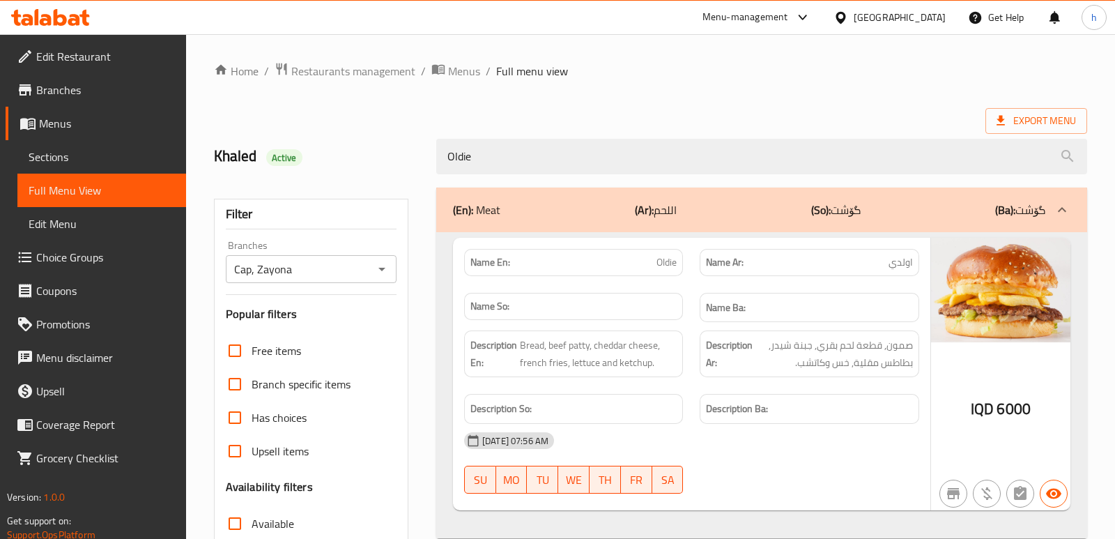
scroll to position [203, 0]
